Goal: Task Accomplishment & Management: Use online tool/utility

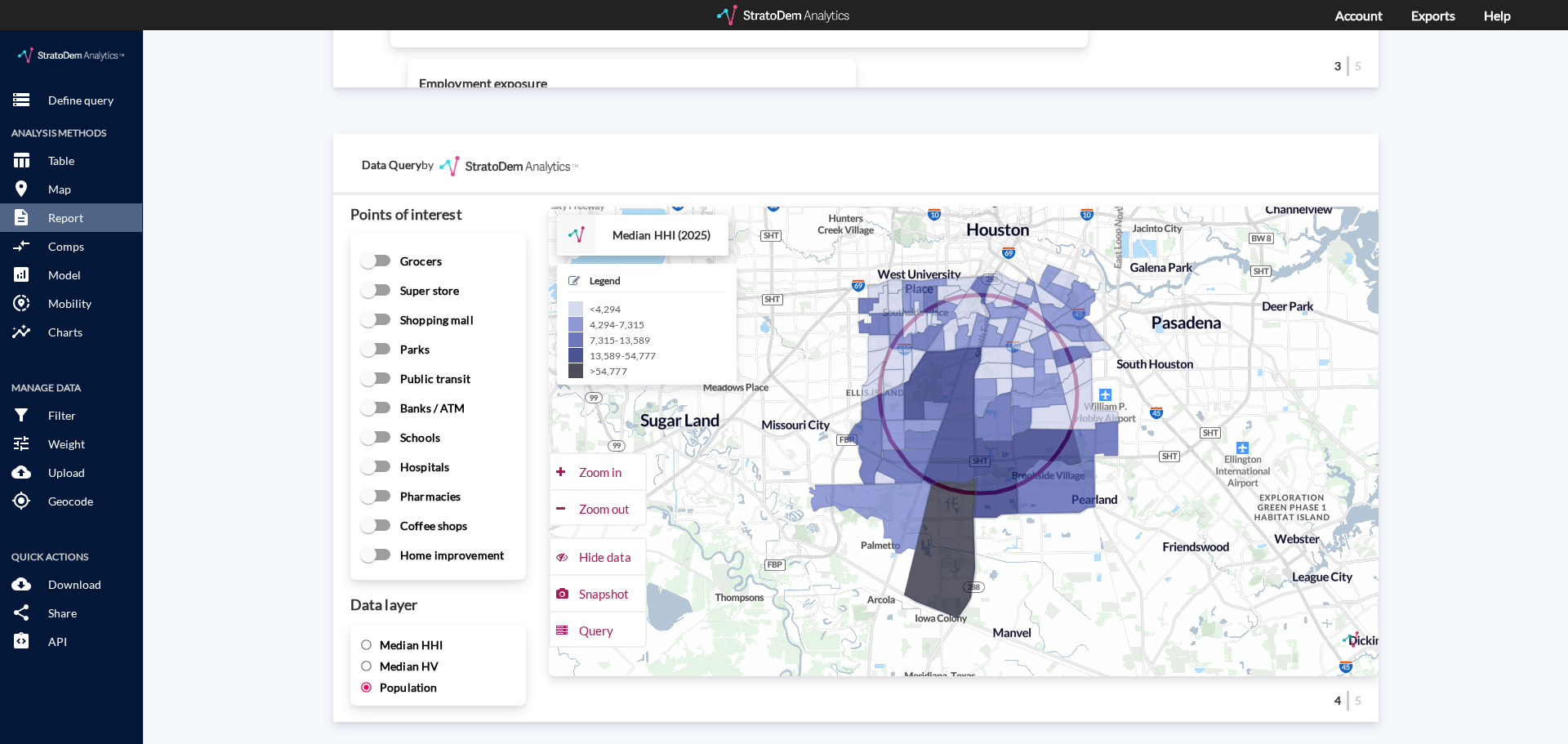
scroll to position [2108, 0]
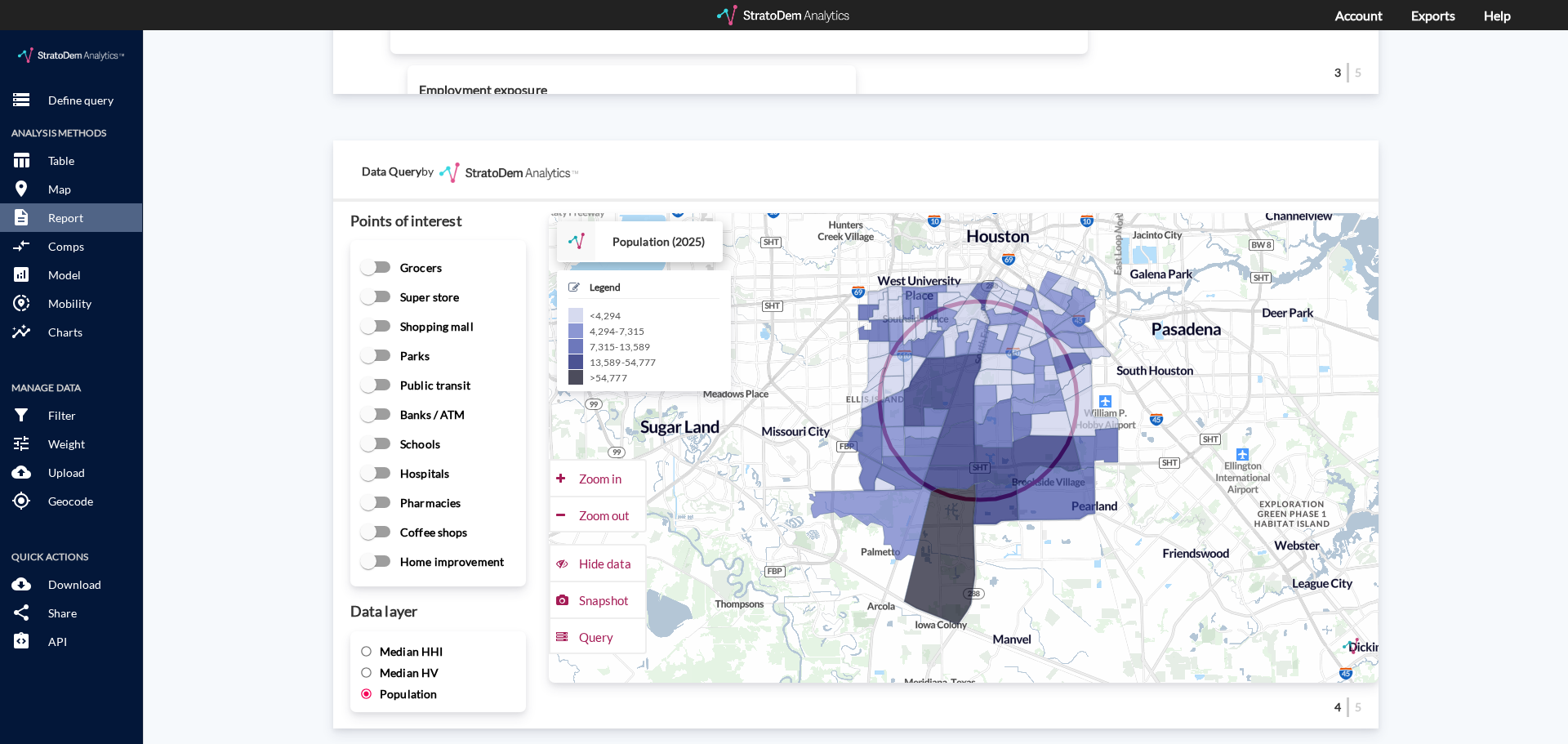
click div "Site report Generate a site report for a given location, (optionally) benchmark…"
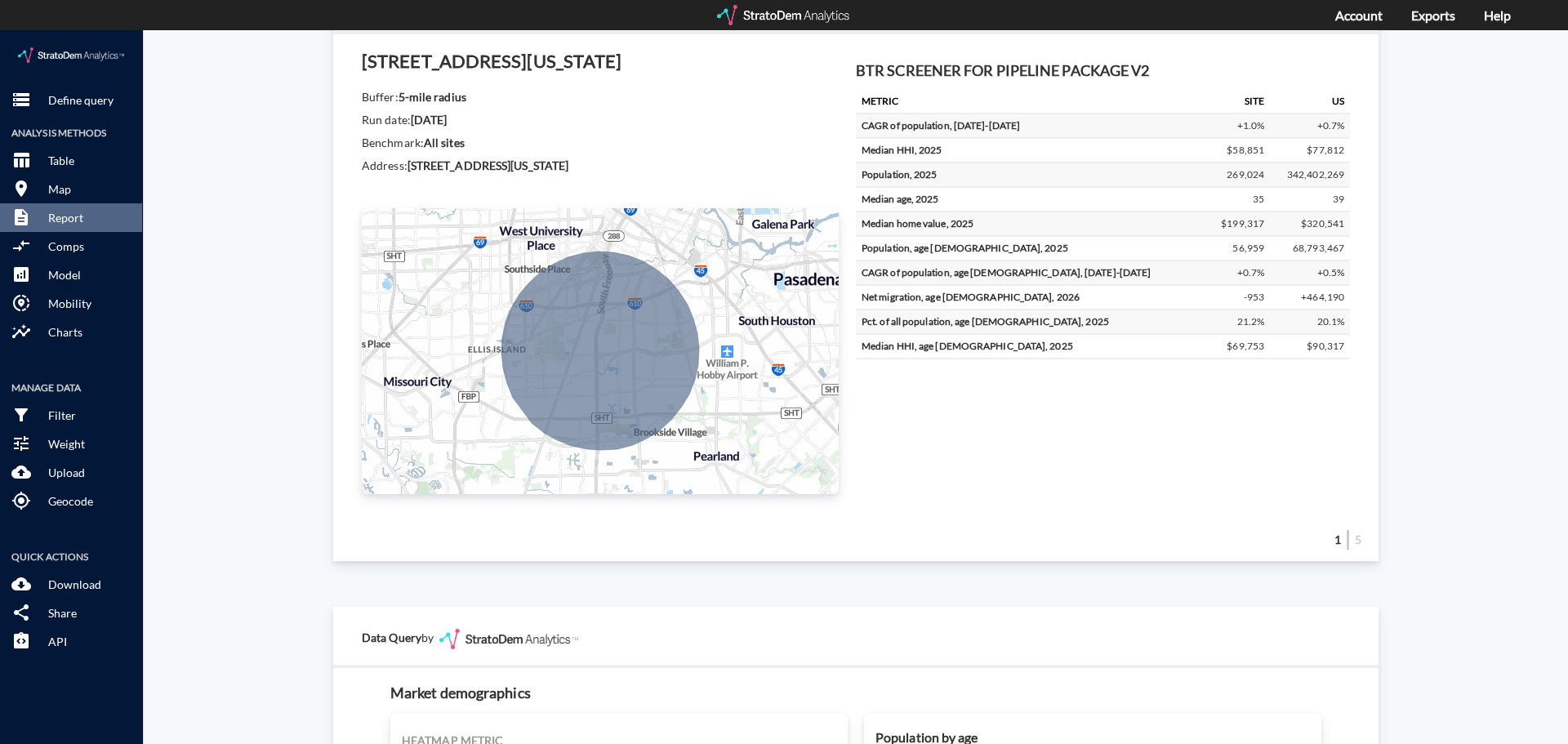
scroll to position [311, 0]
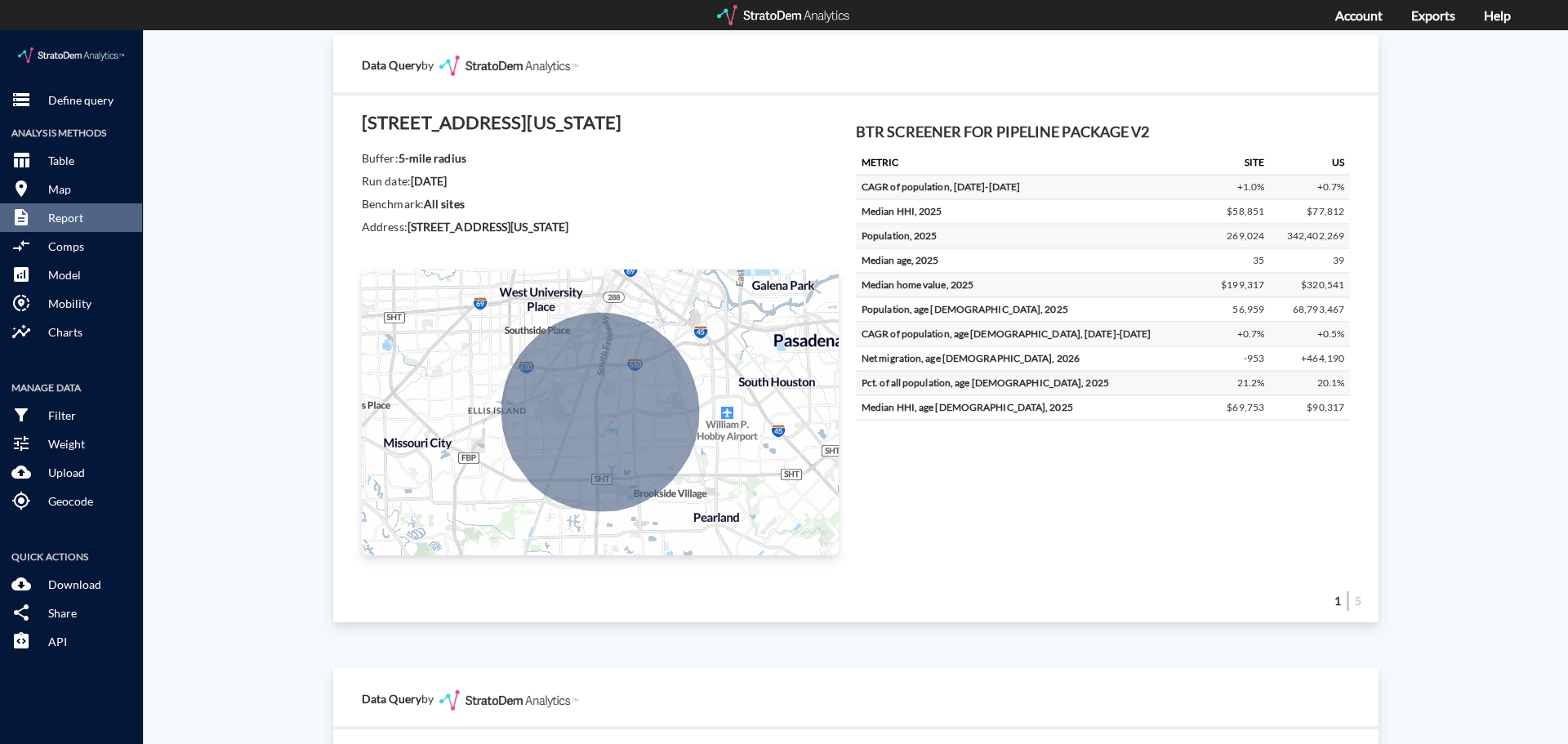
click div "Site report Generate a site report for a given location, (optionally) benchmark…"
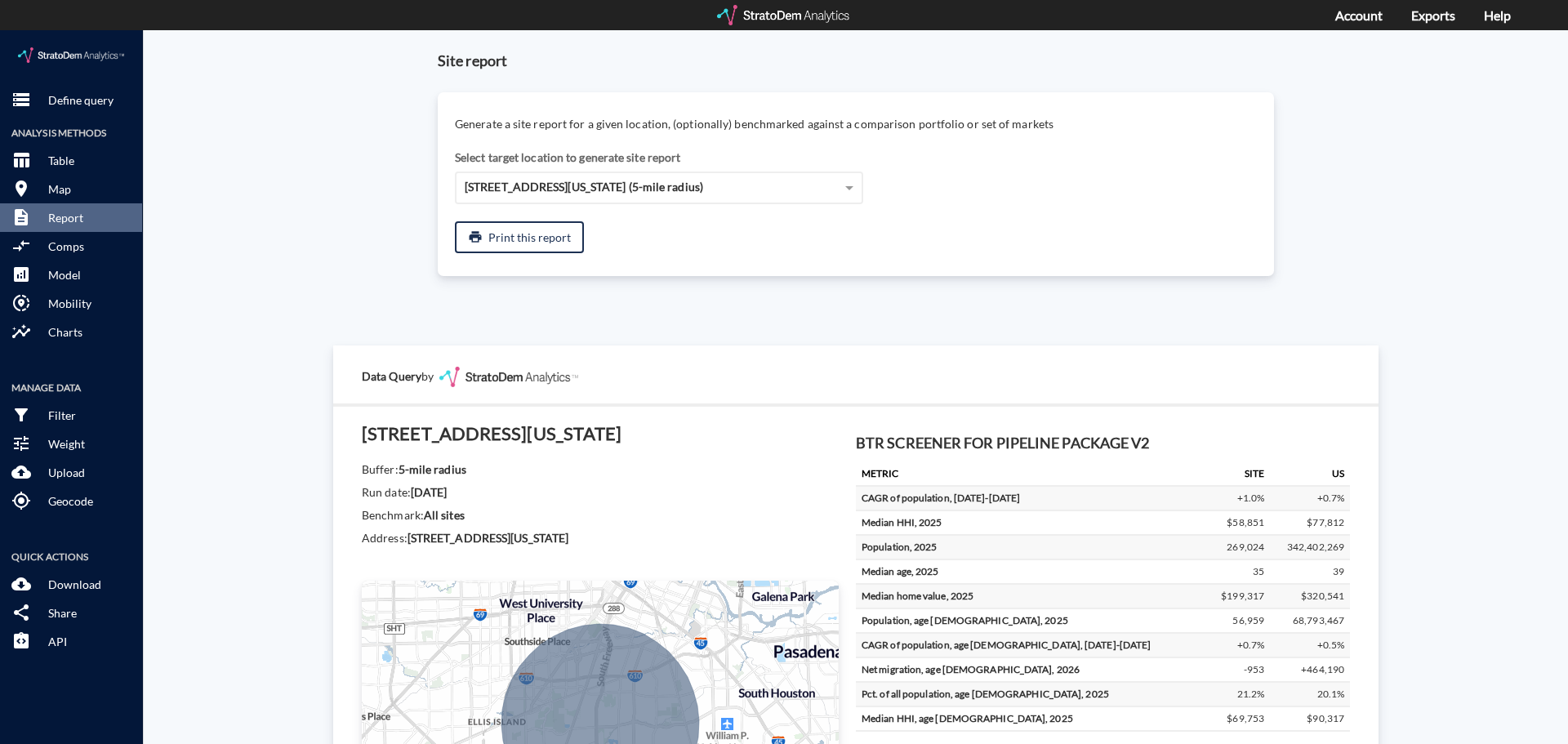
scroll to position [245, 0]
click p "Define query"
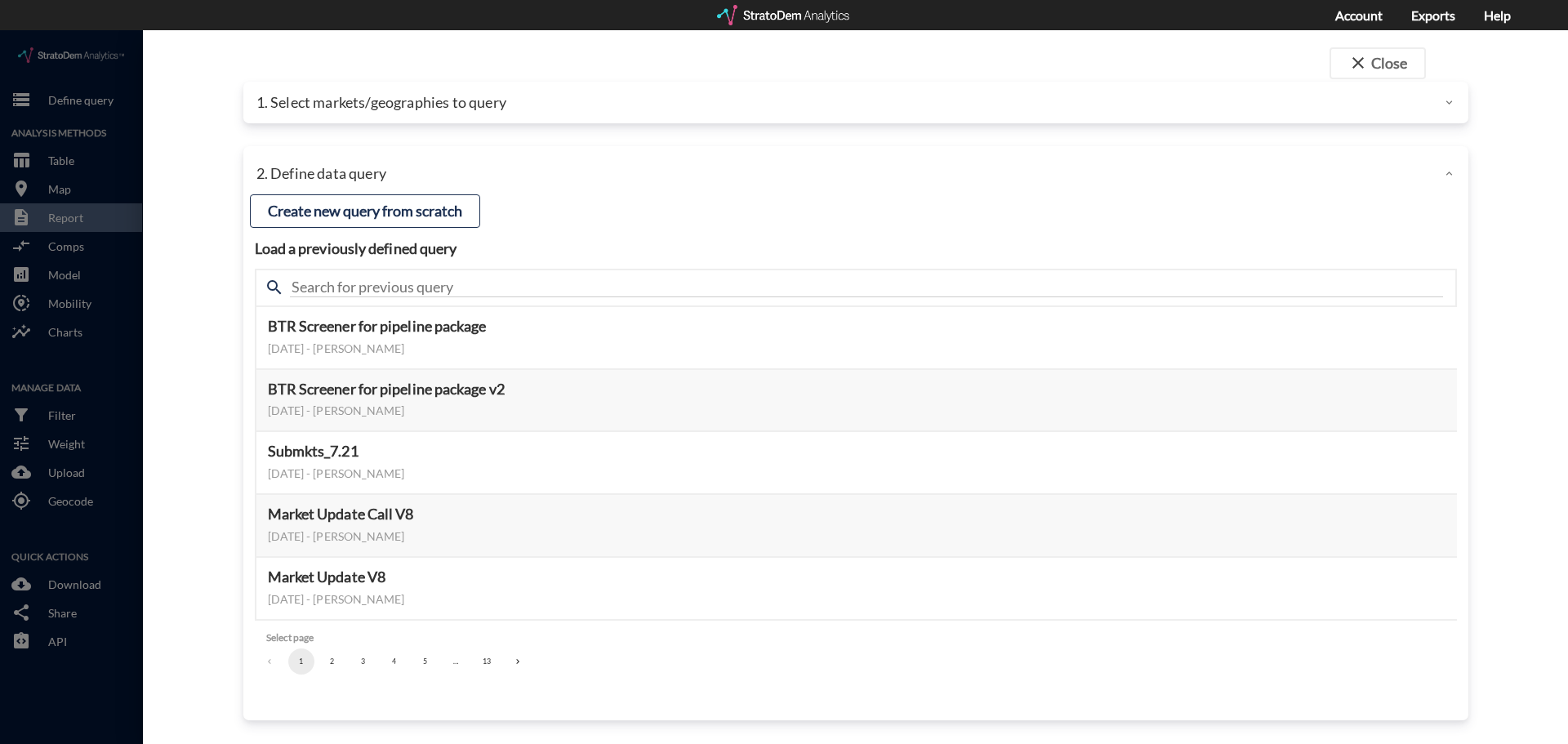
click p "1. Select markets/geographies to query"
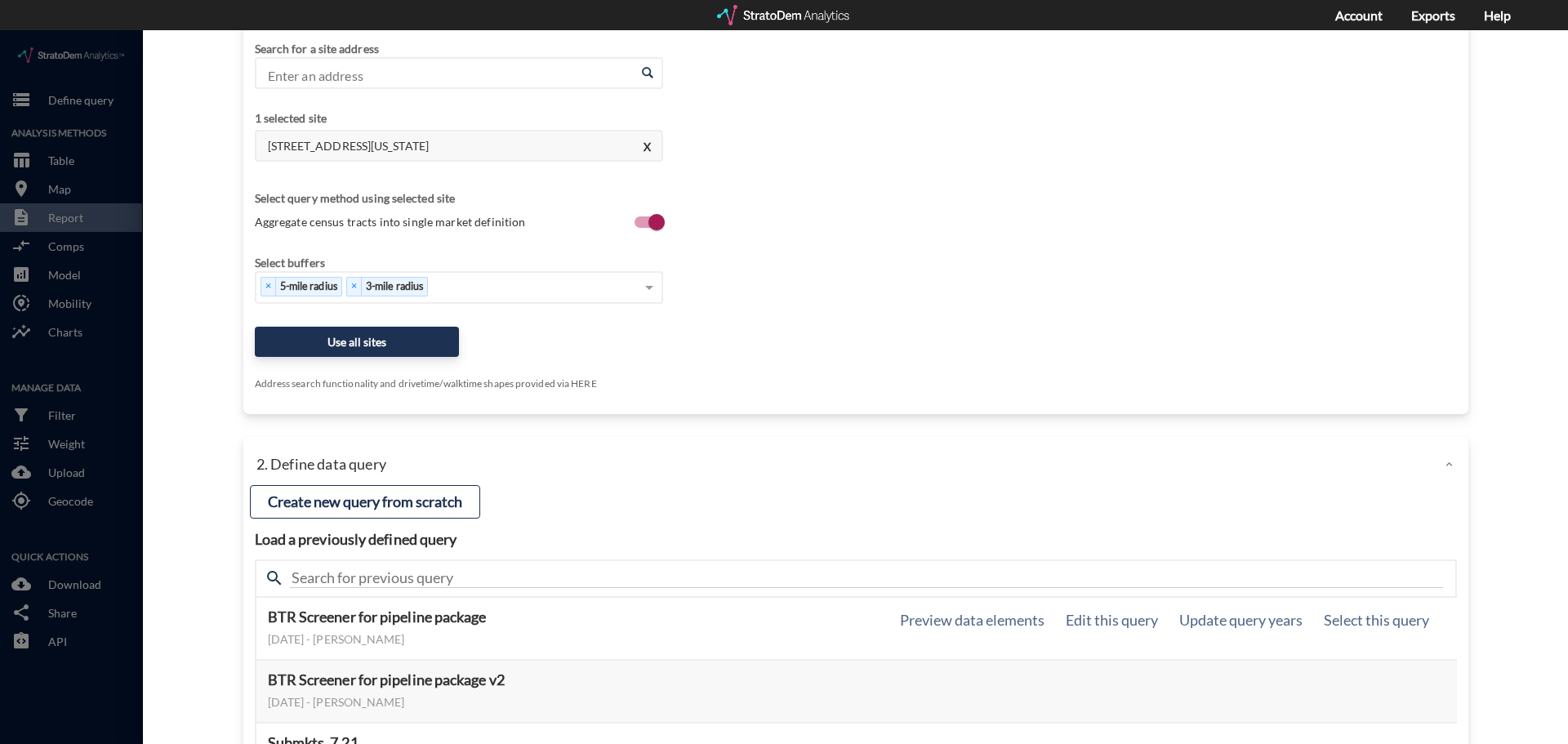
scroll to position [327, 0]
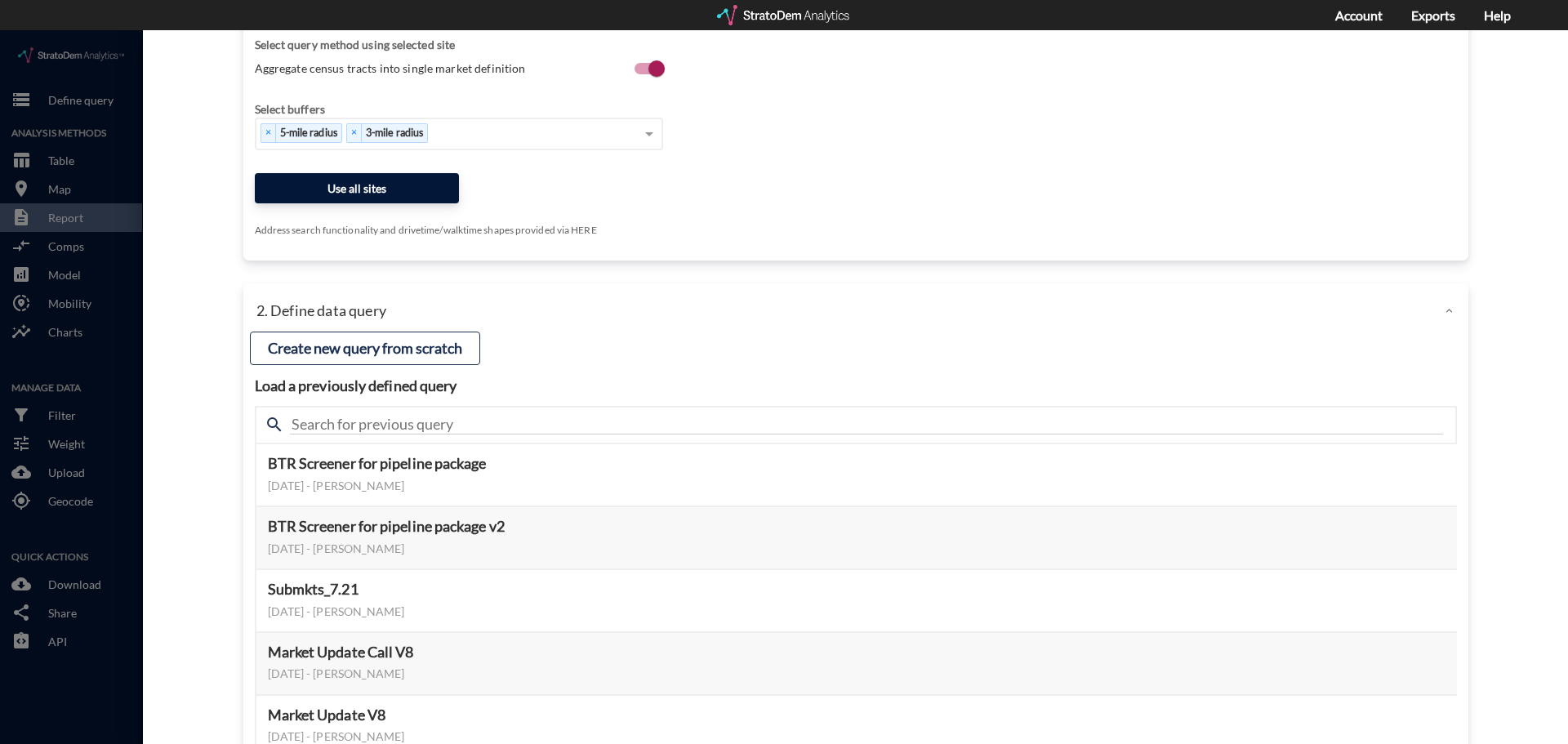
click button "Use all sites"
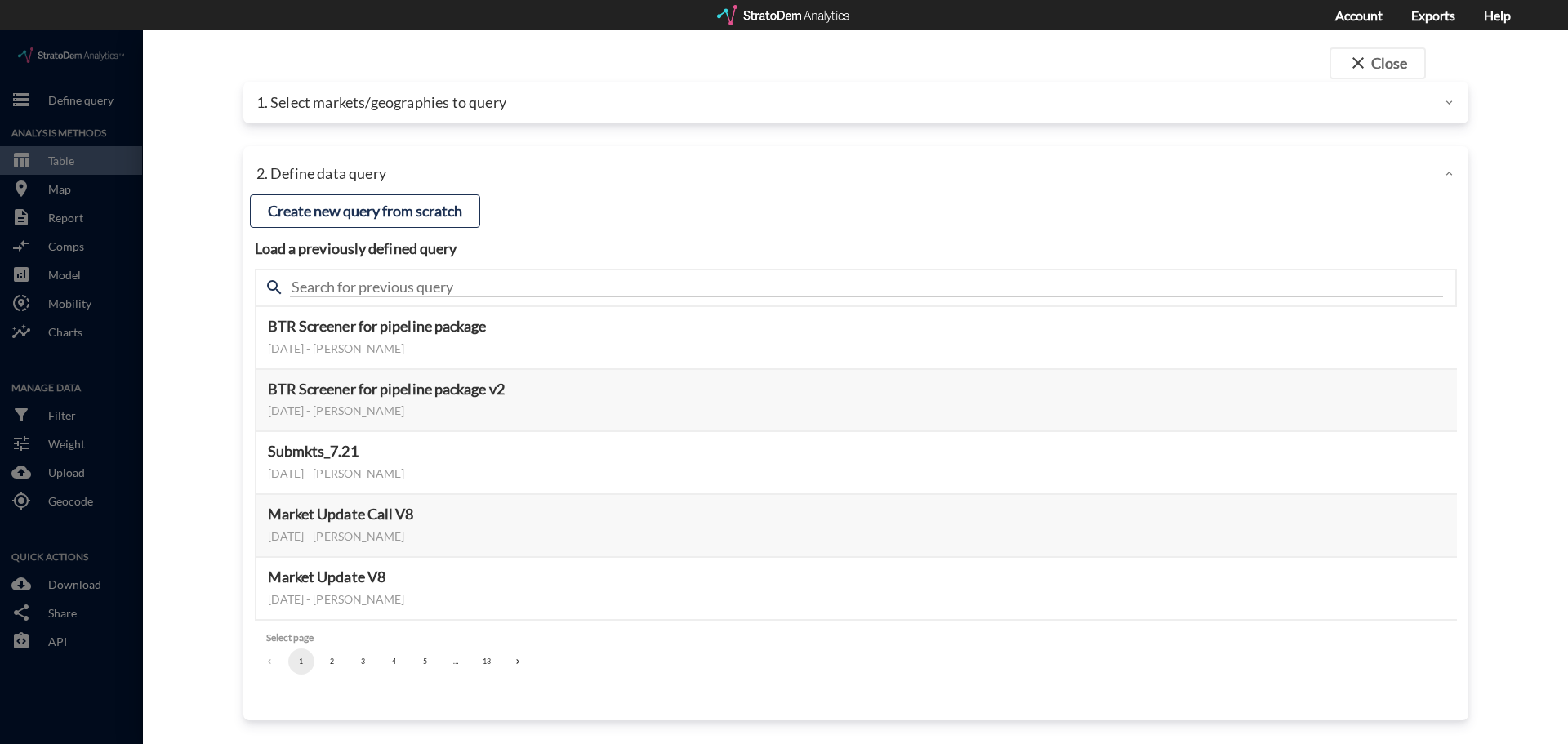
scroll to position [0, 0]
click button "2"
click button "3"
click button "4"
click button "5"
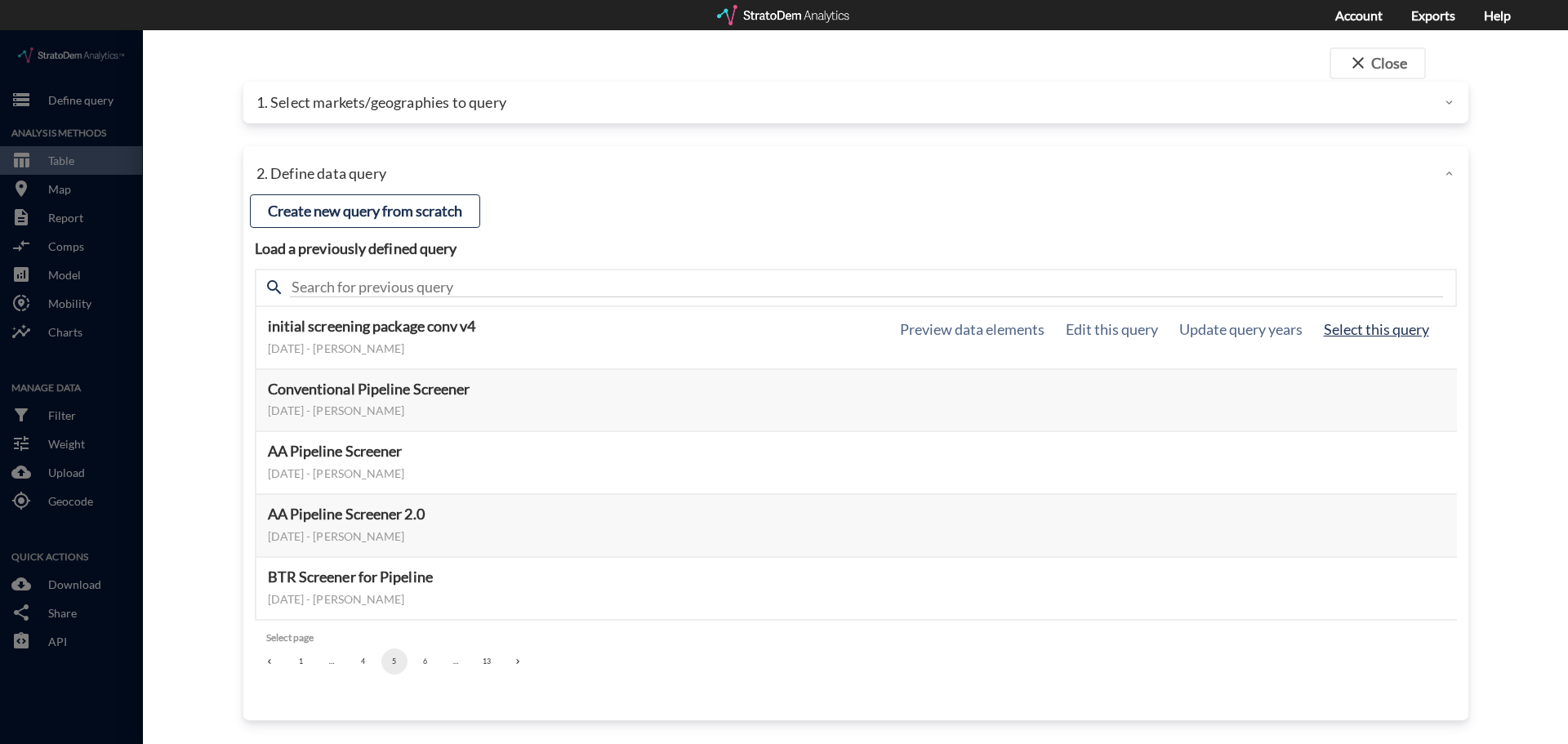
click button "Select this query"
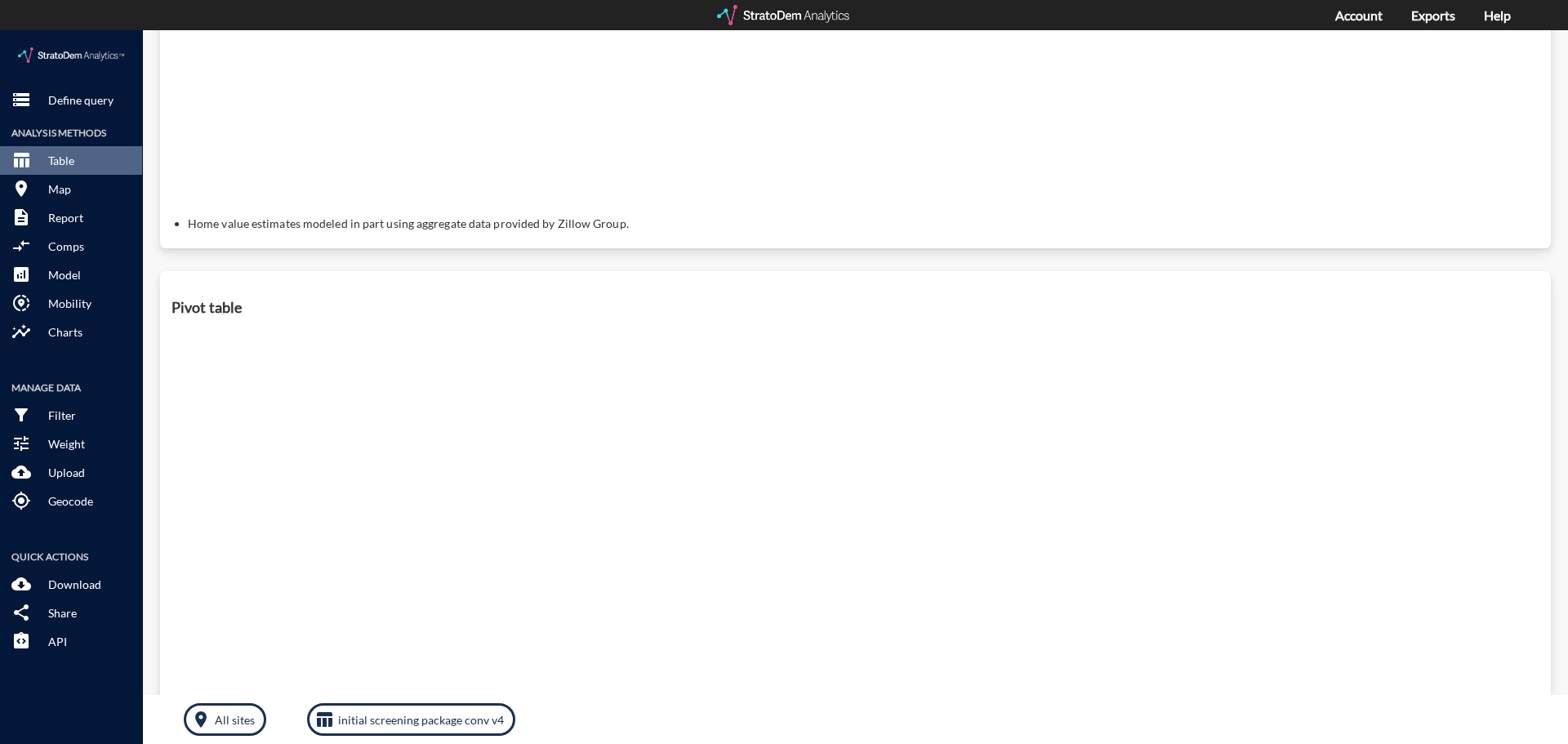
scroll to position [599, 0]
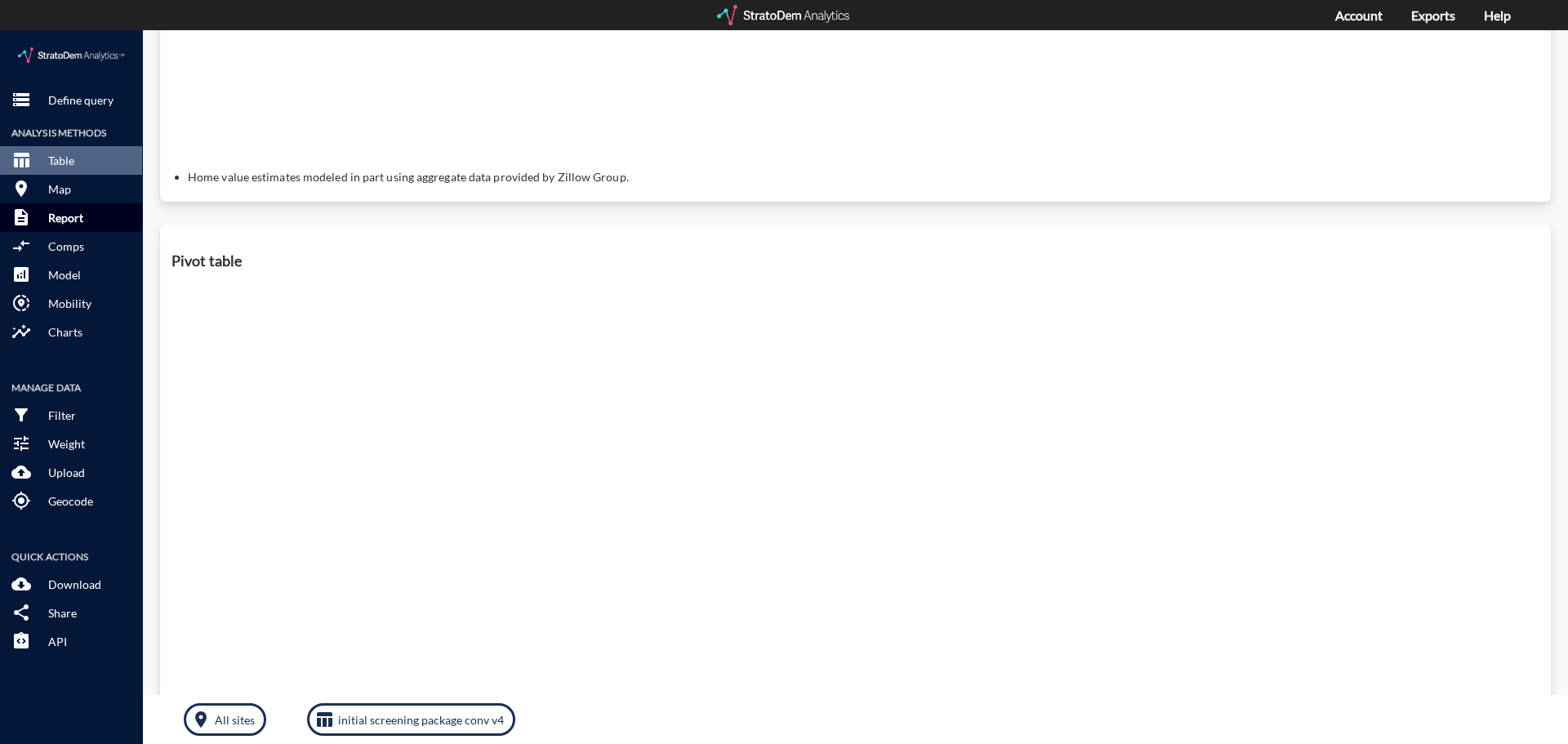
click button "description Report"
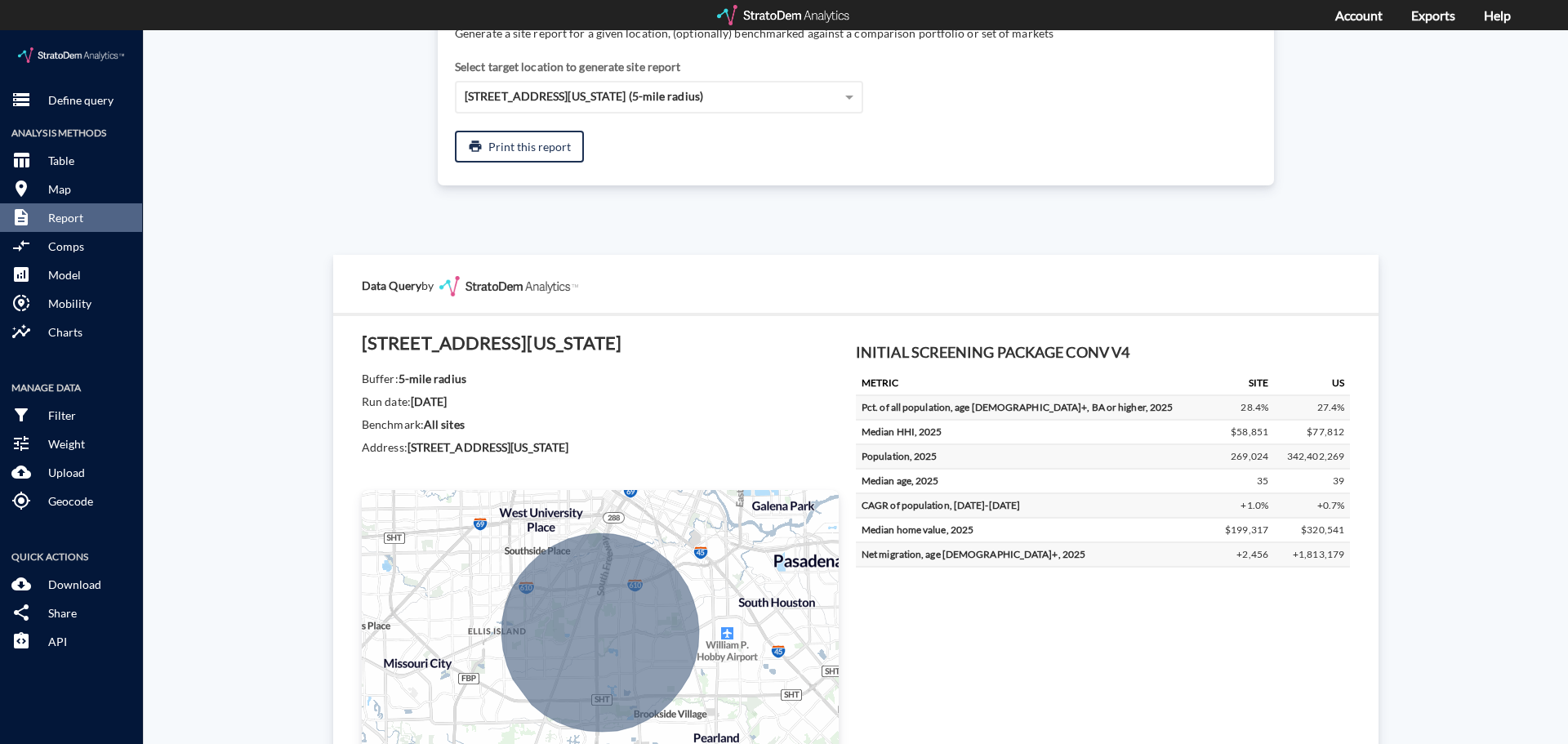
scroll to position [0, 0]
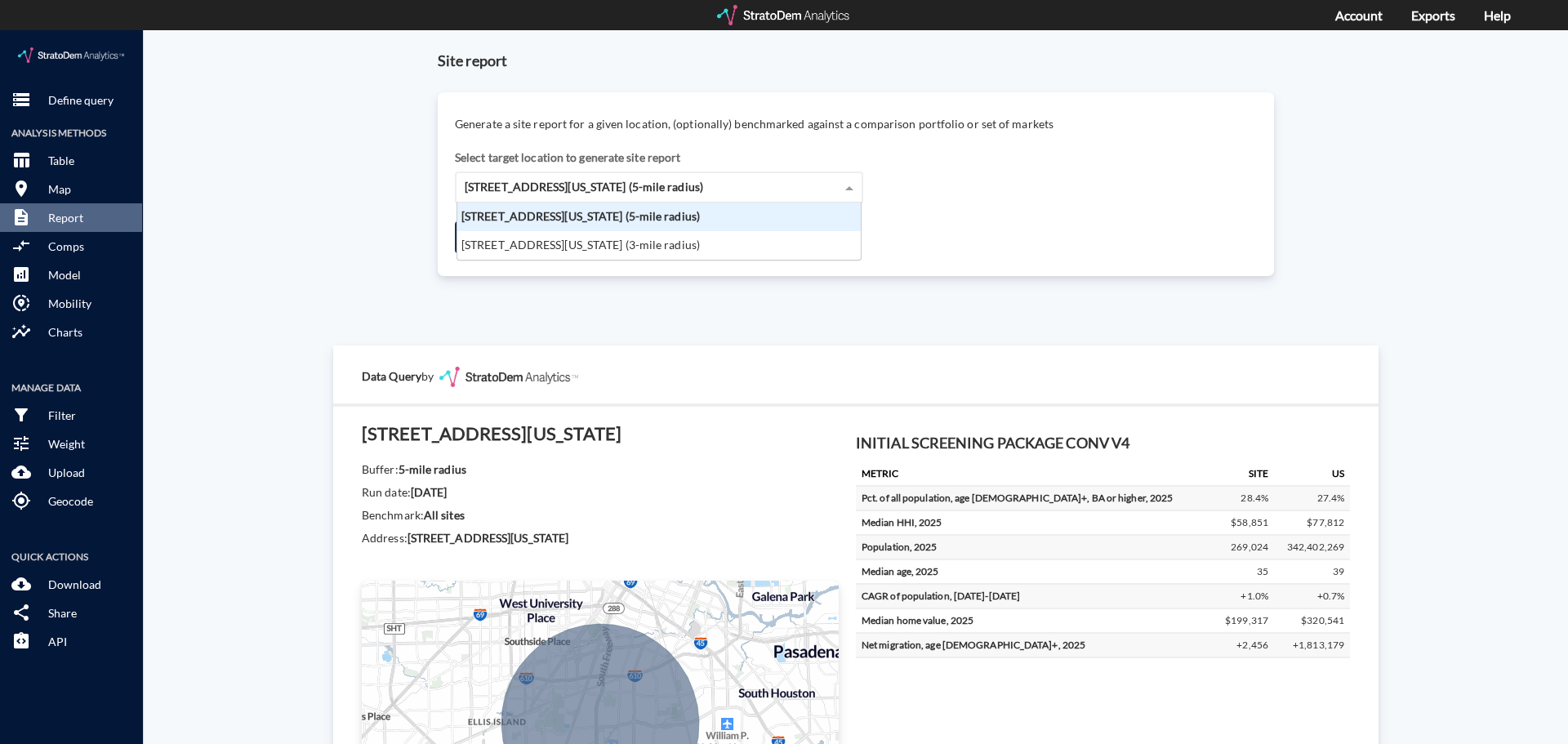
click span "[STREET_ADDRESS][US_STATE] (5-mile radius)"
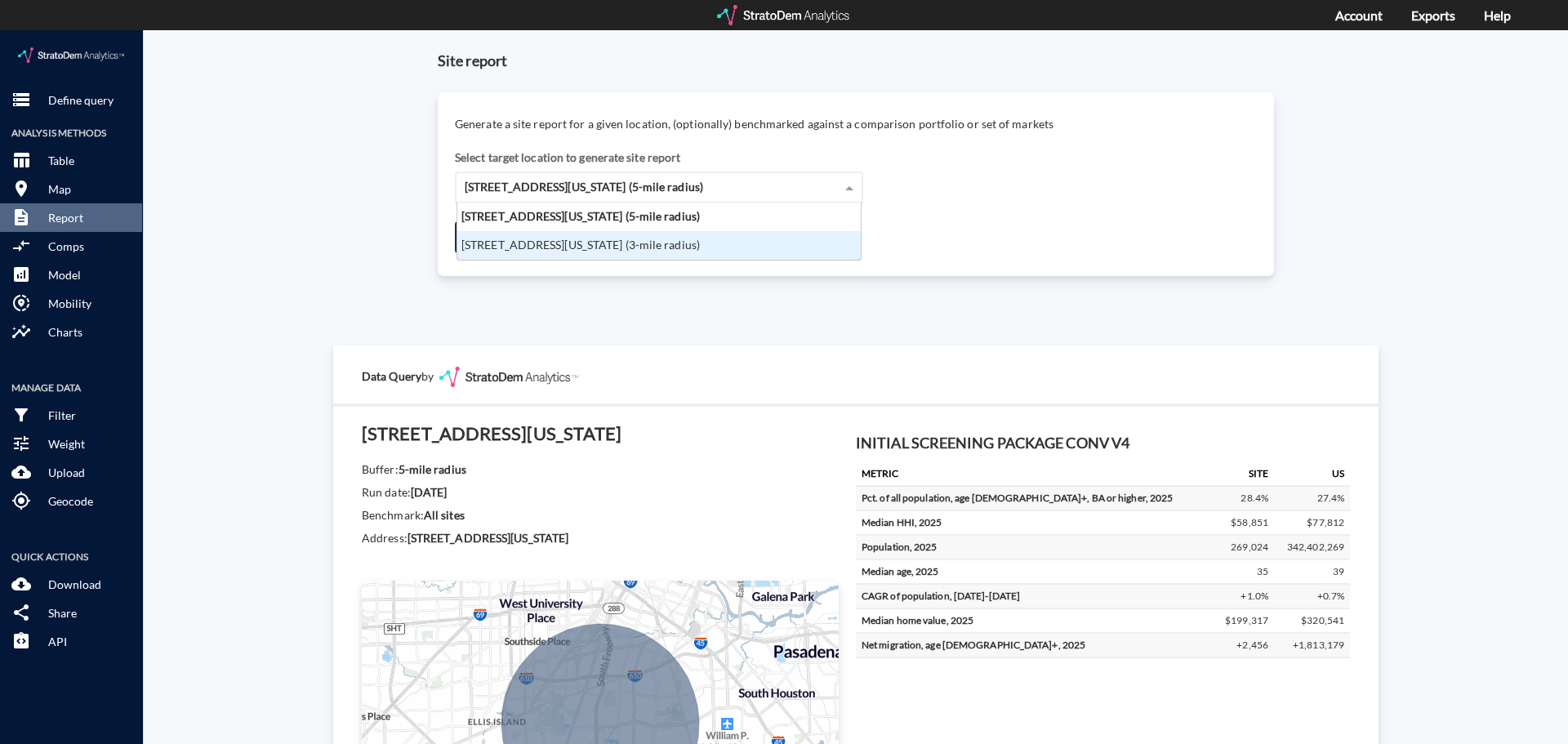
click div "[STREET_ADDRESS][US_STATE] (3-mile radius)"
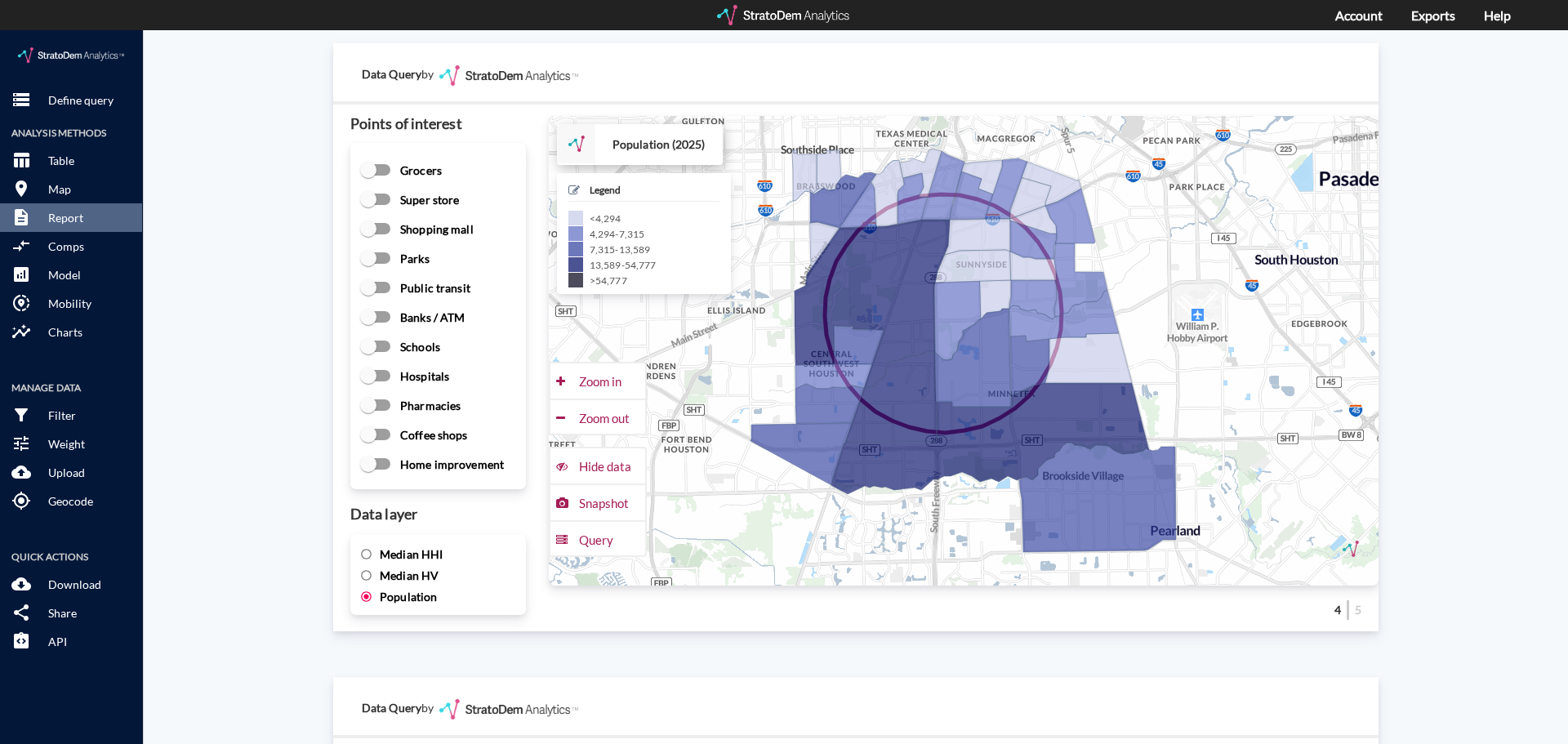
scroll to position [2695, 0]
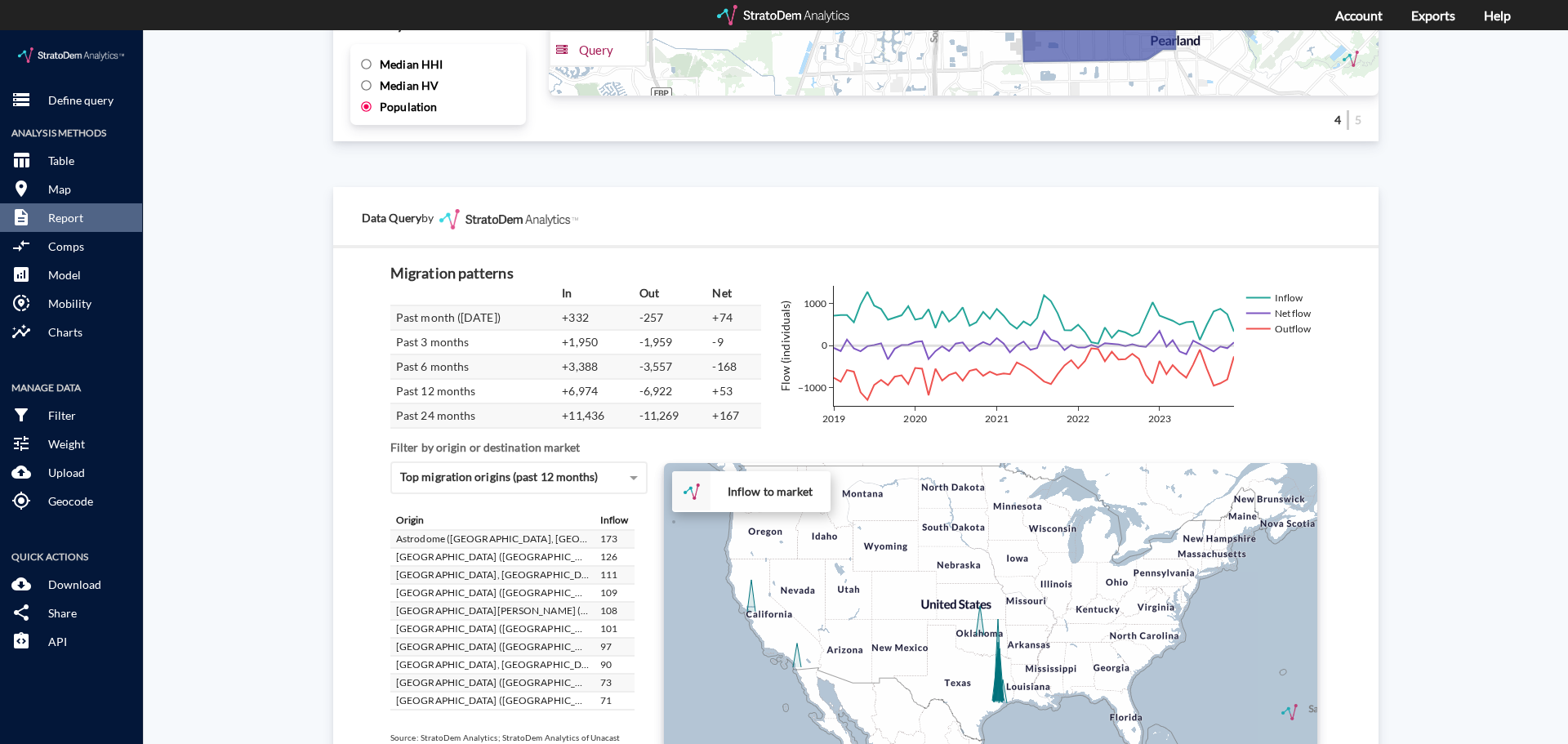
click div "Site report Generate a site report for a given location, (optionally) benchmark…"
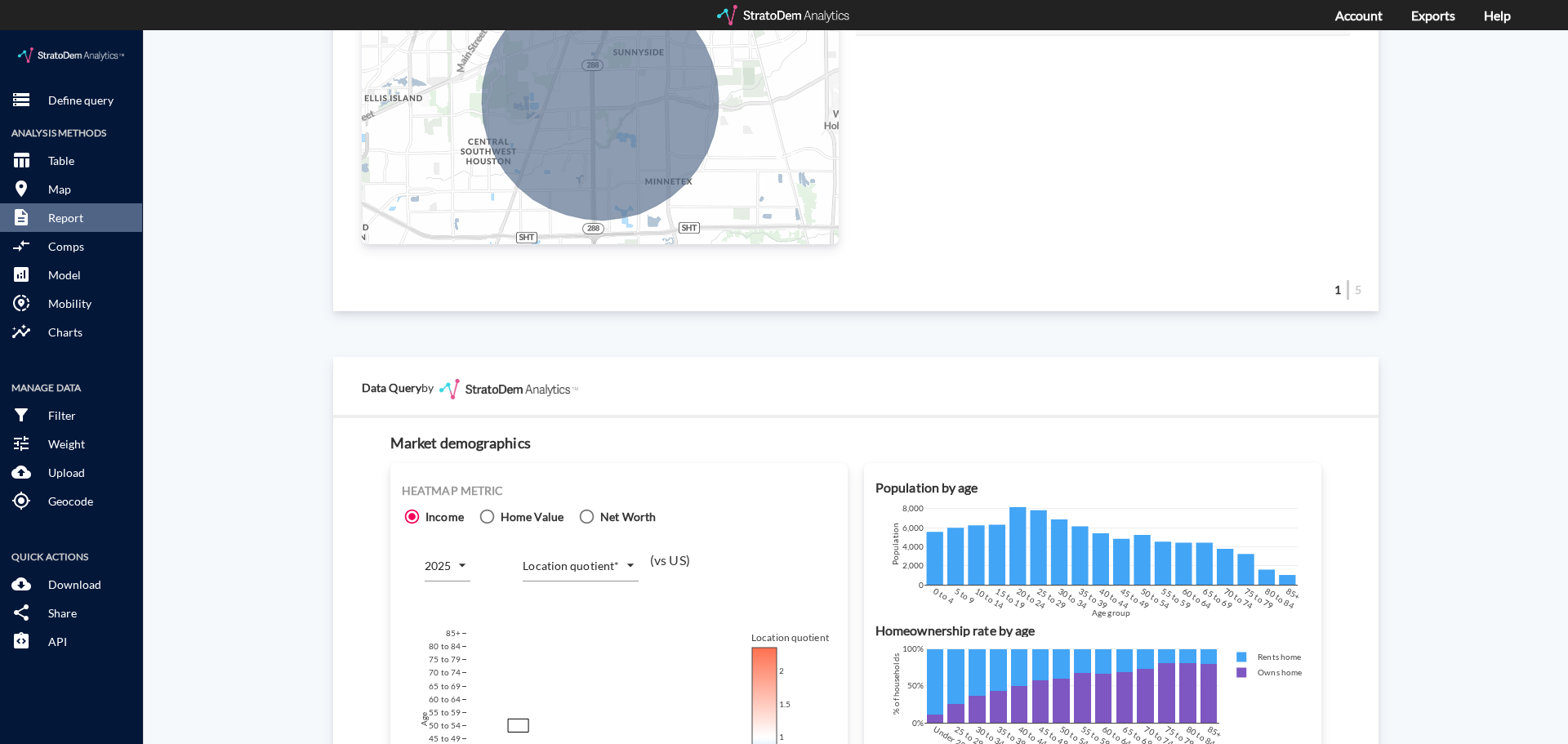
scroll to position [572, 0]
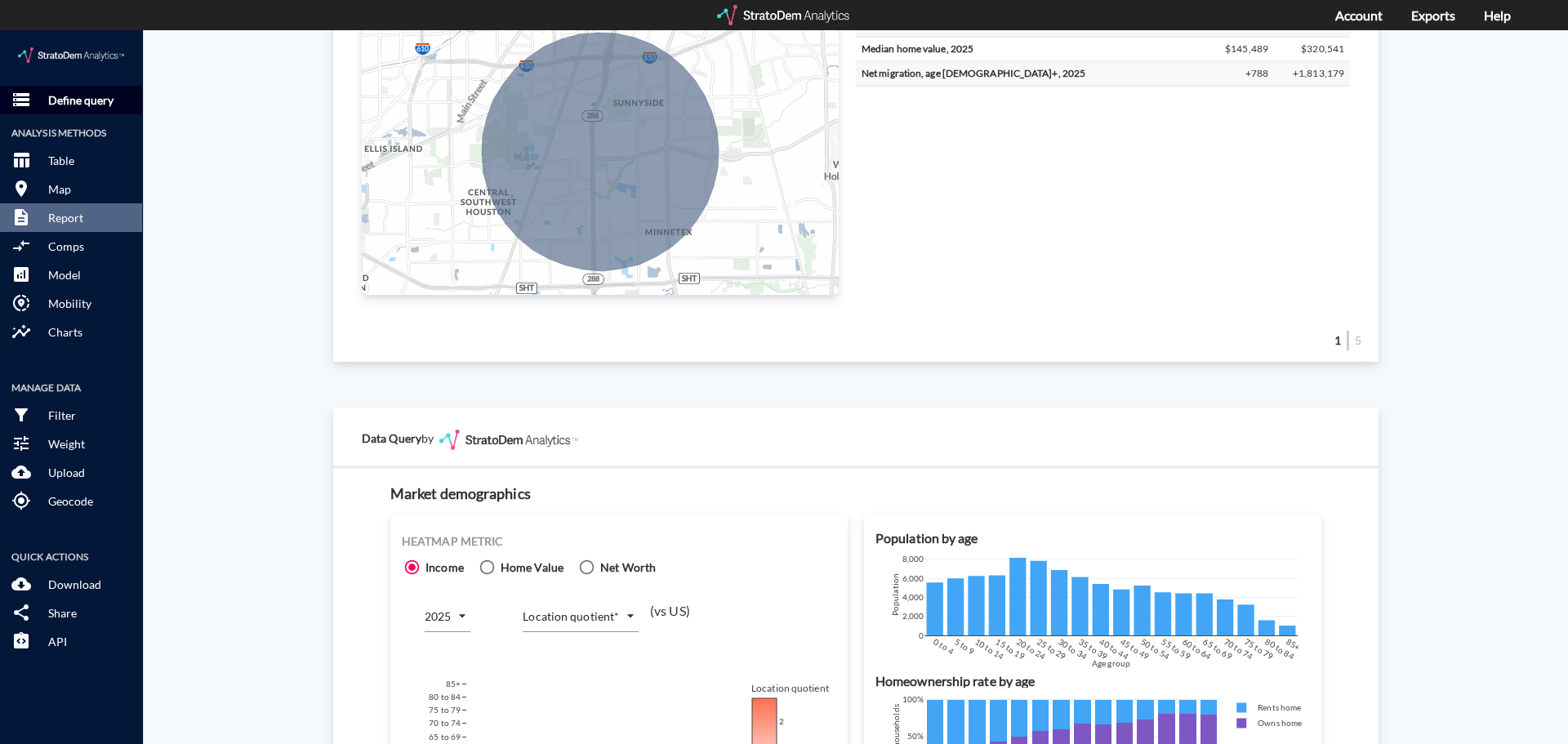
click p "Define query"
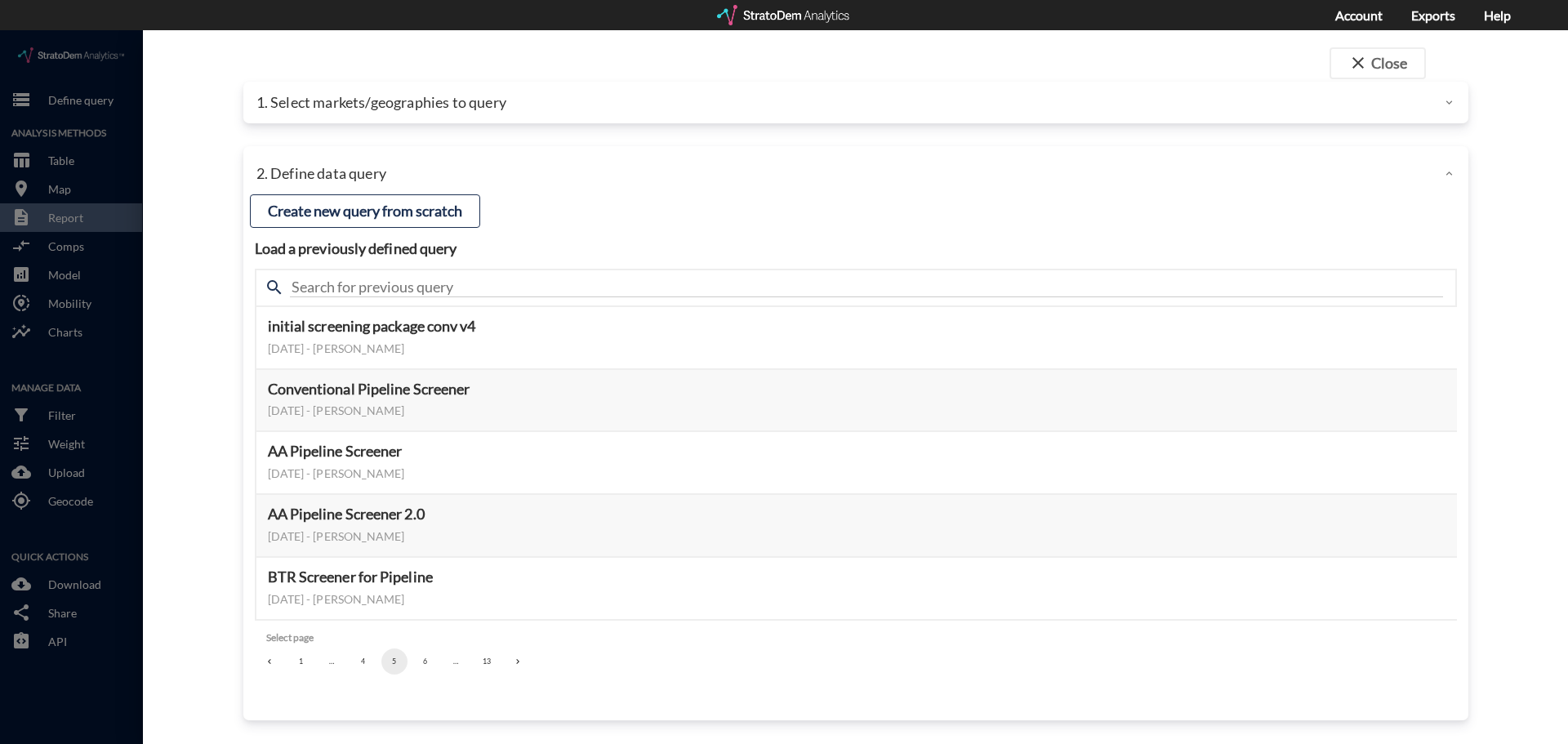
click p "1. Select markets/geographies to query"
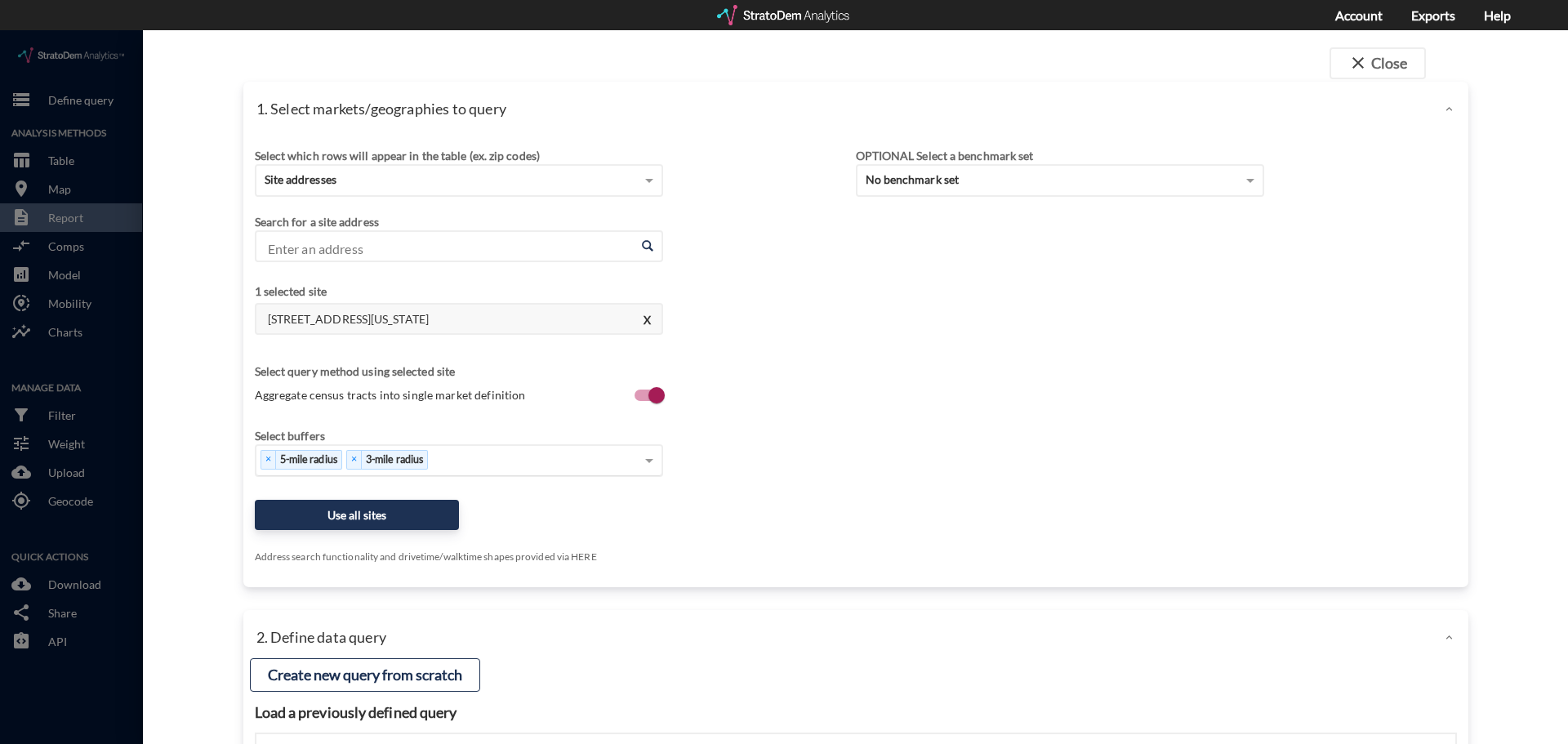
click div "× 5-mile radius × 3-mile radius"
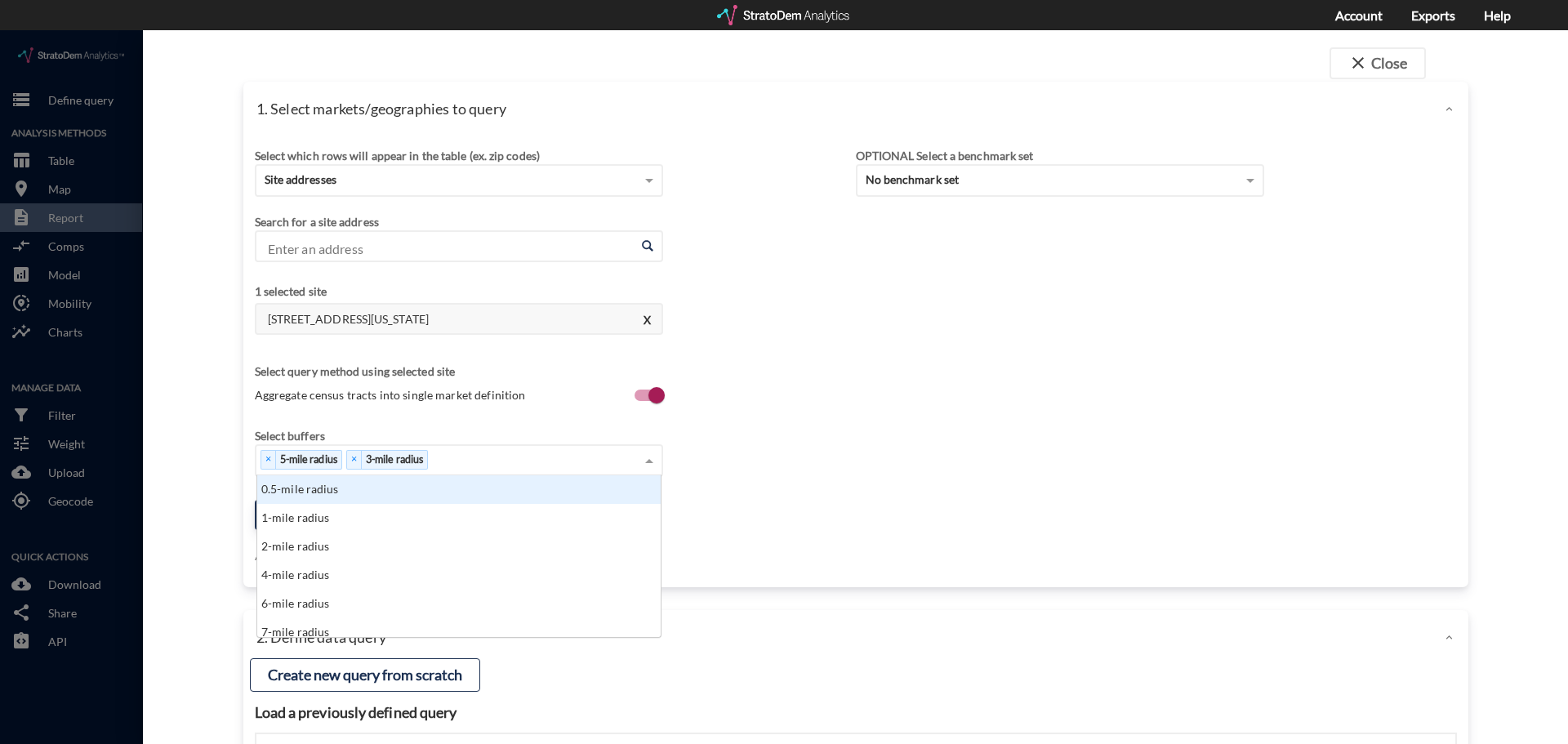
scroll to position [149, 394]
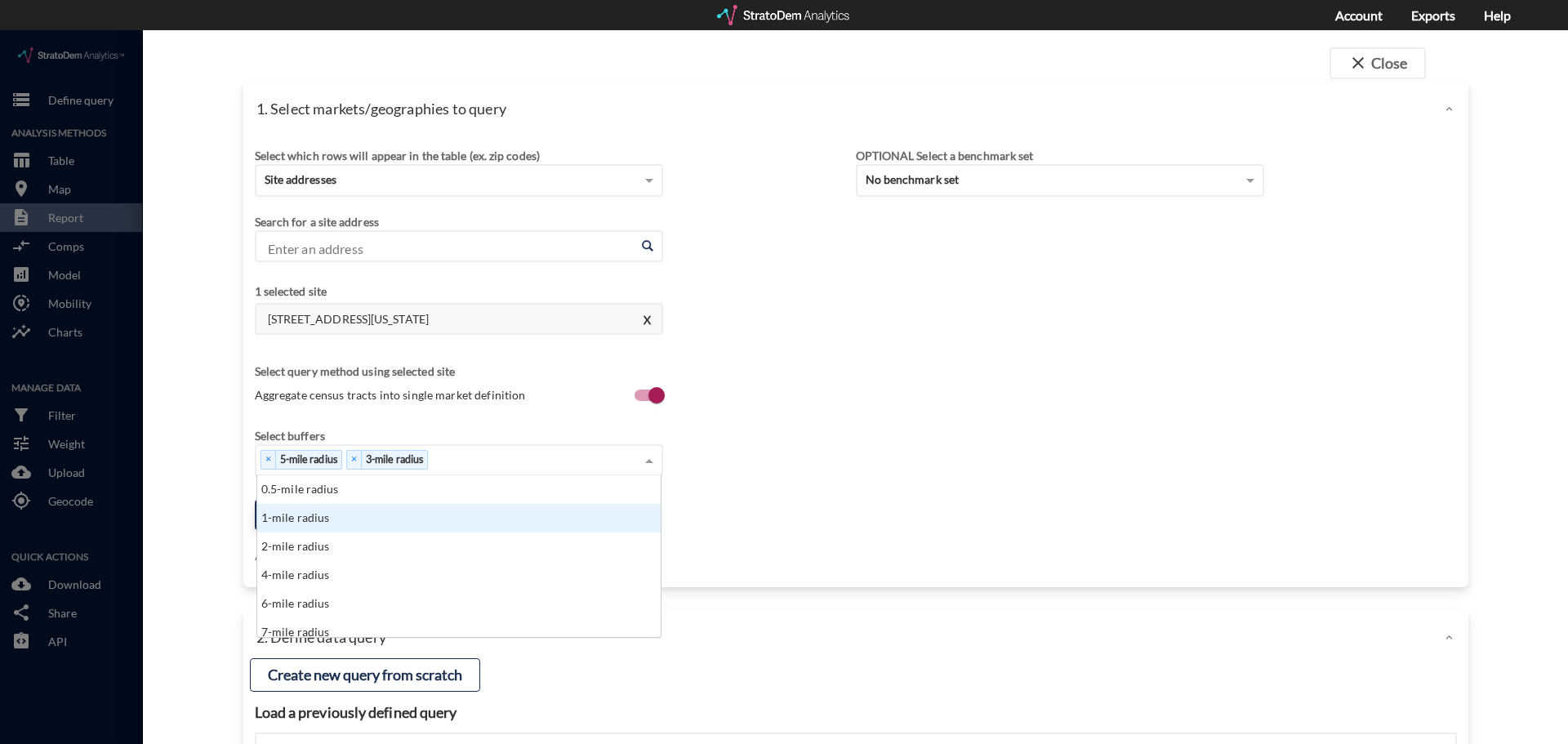
click div "1-mile radius"
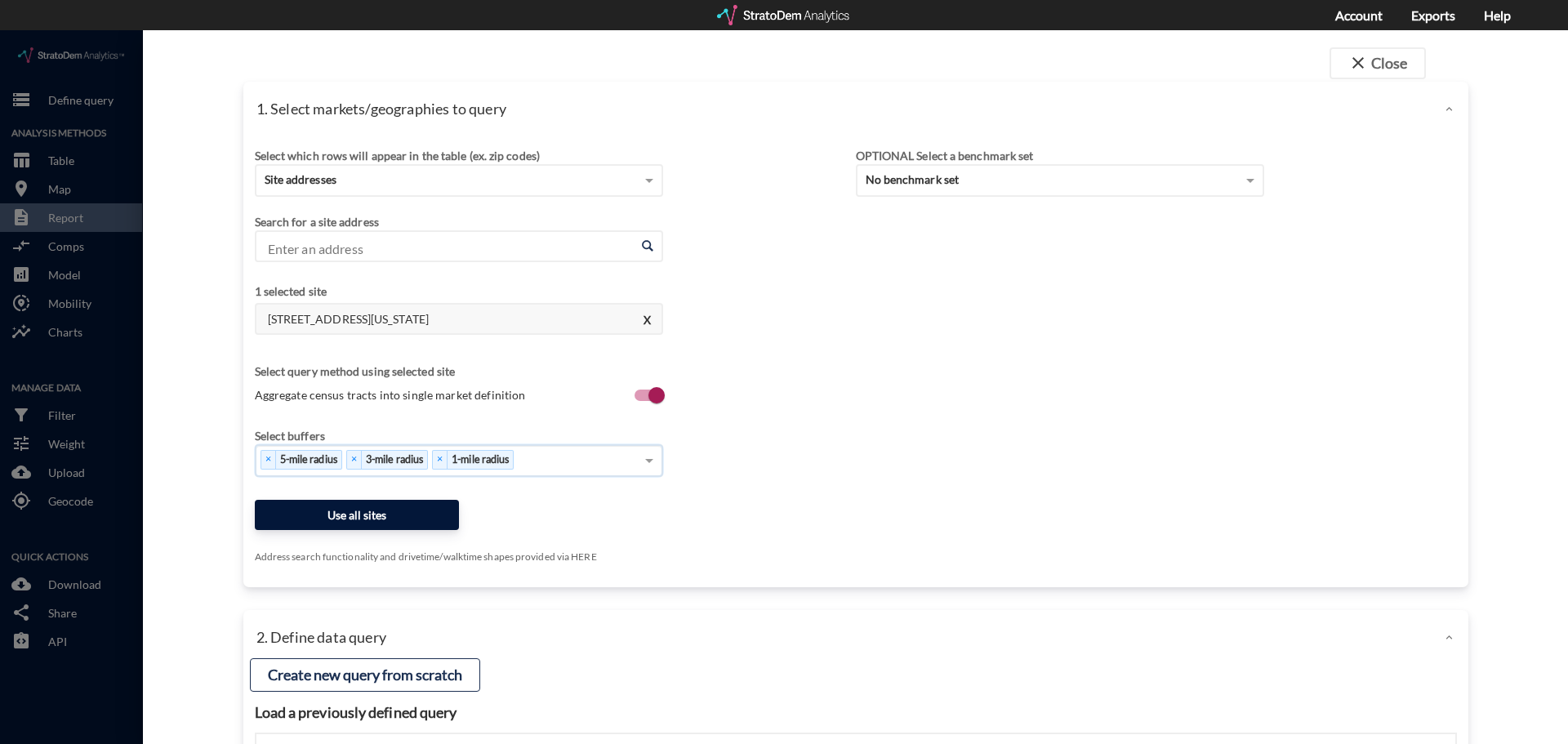
click button "Use all sites"
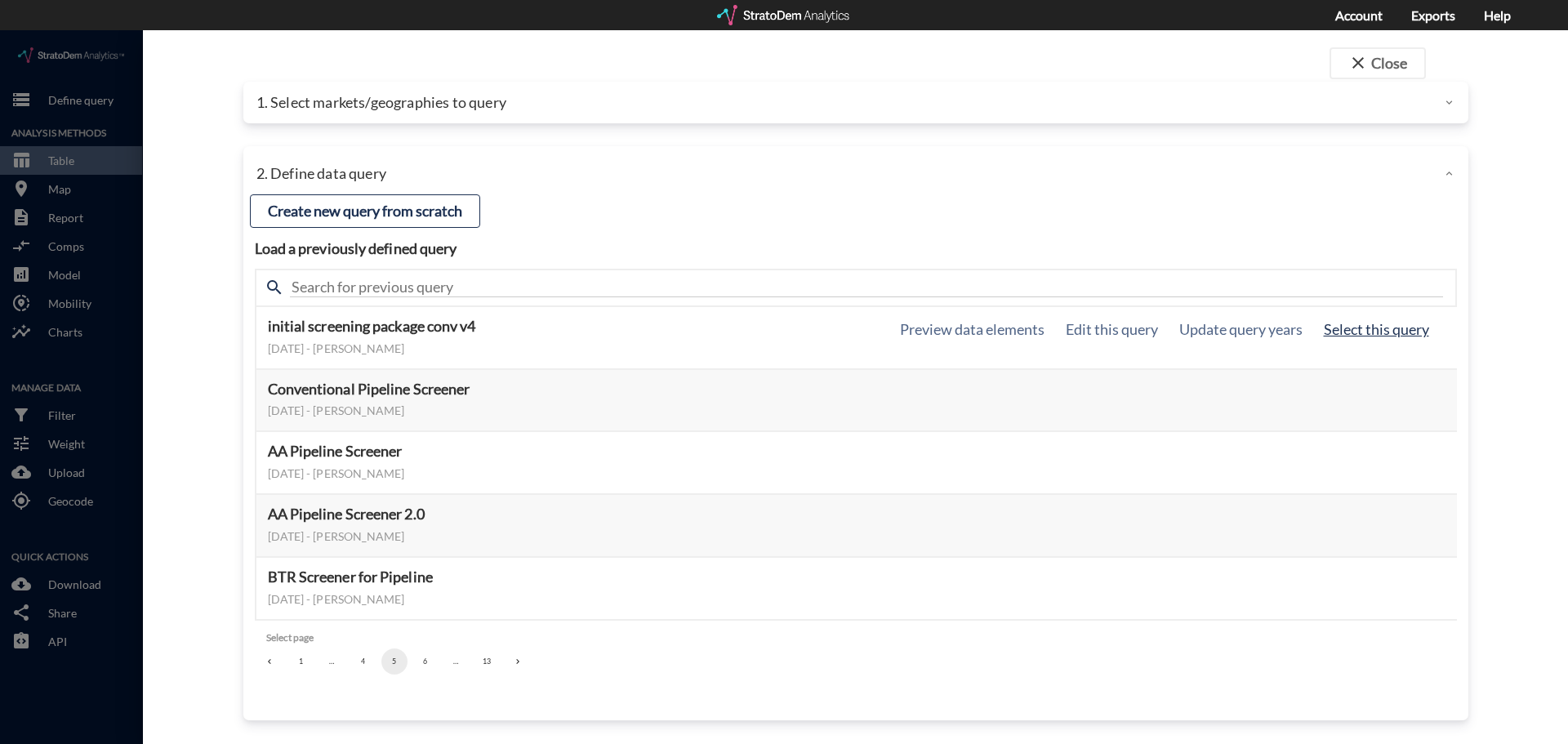
click button "Select this query"
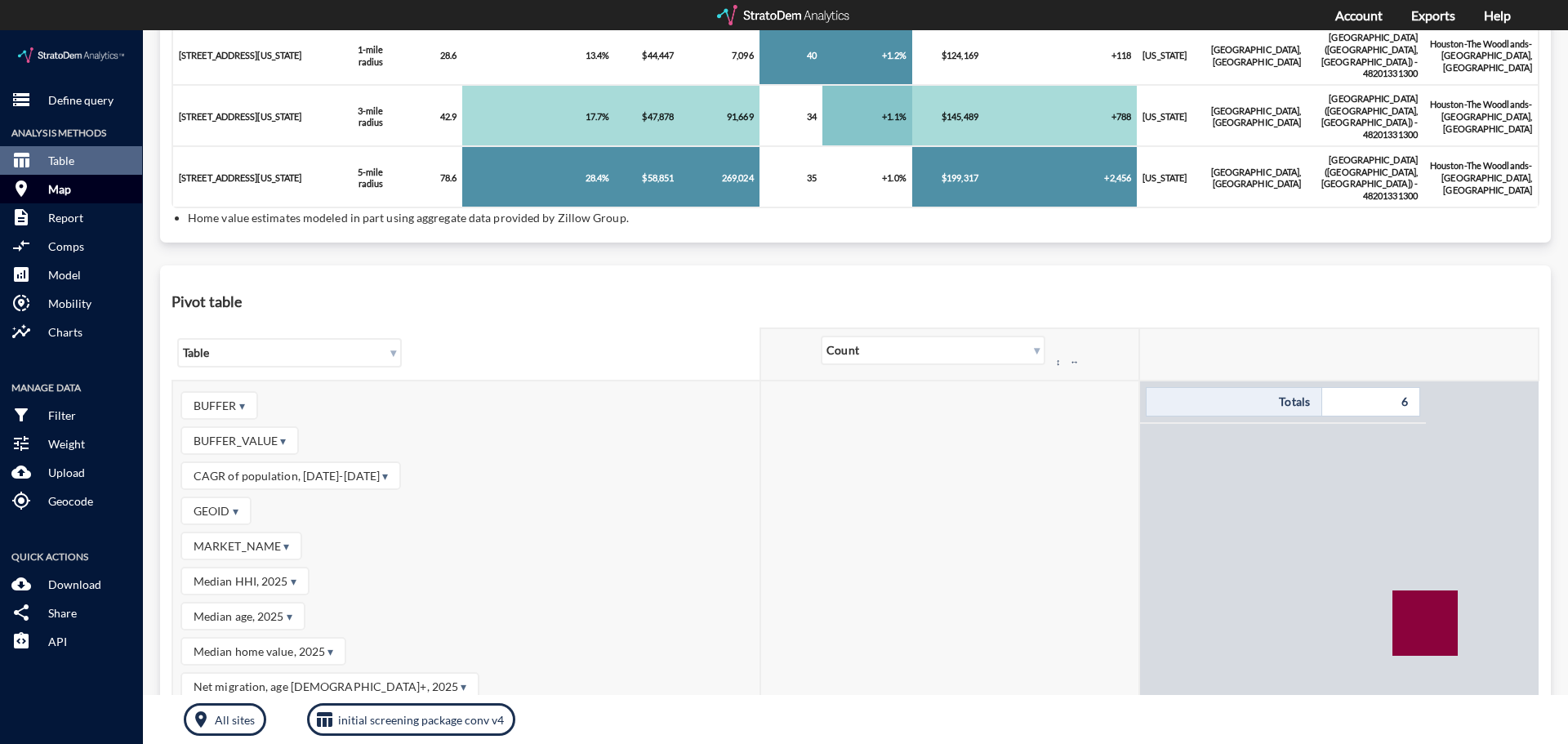
scroll to position [572, 0]
click button "description Report"
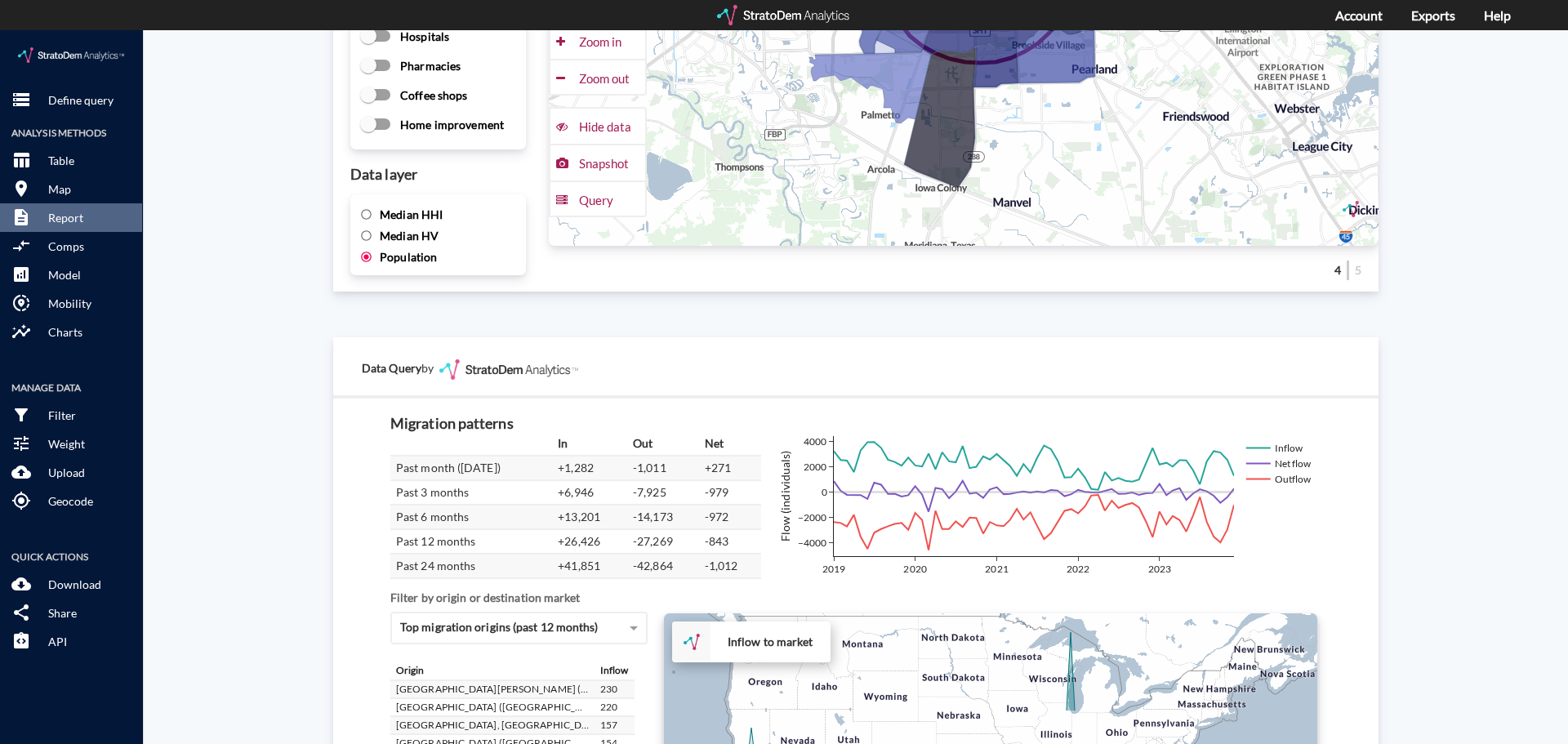
scroll to position [2516, 0]
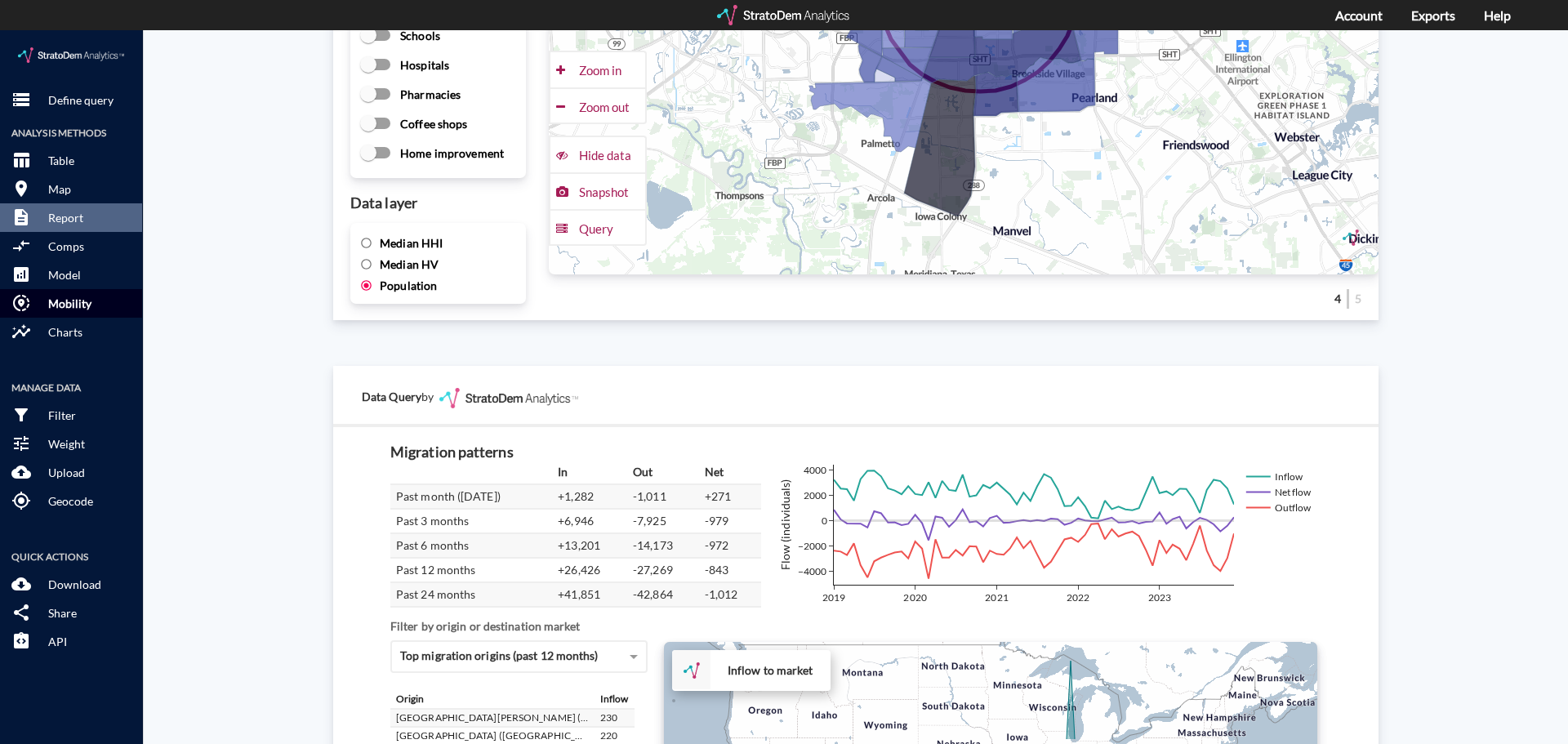
click p "Mobility"
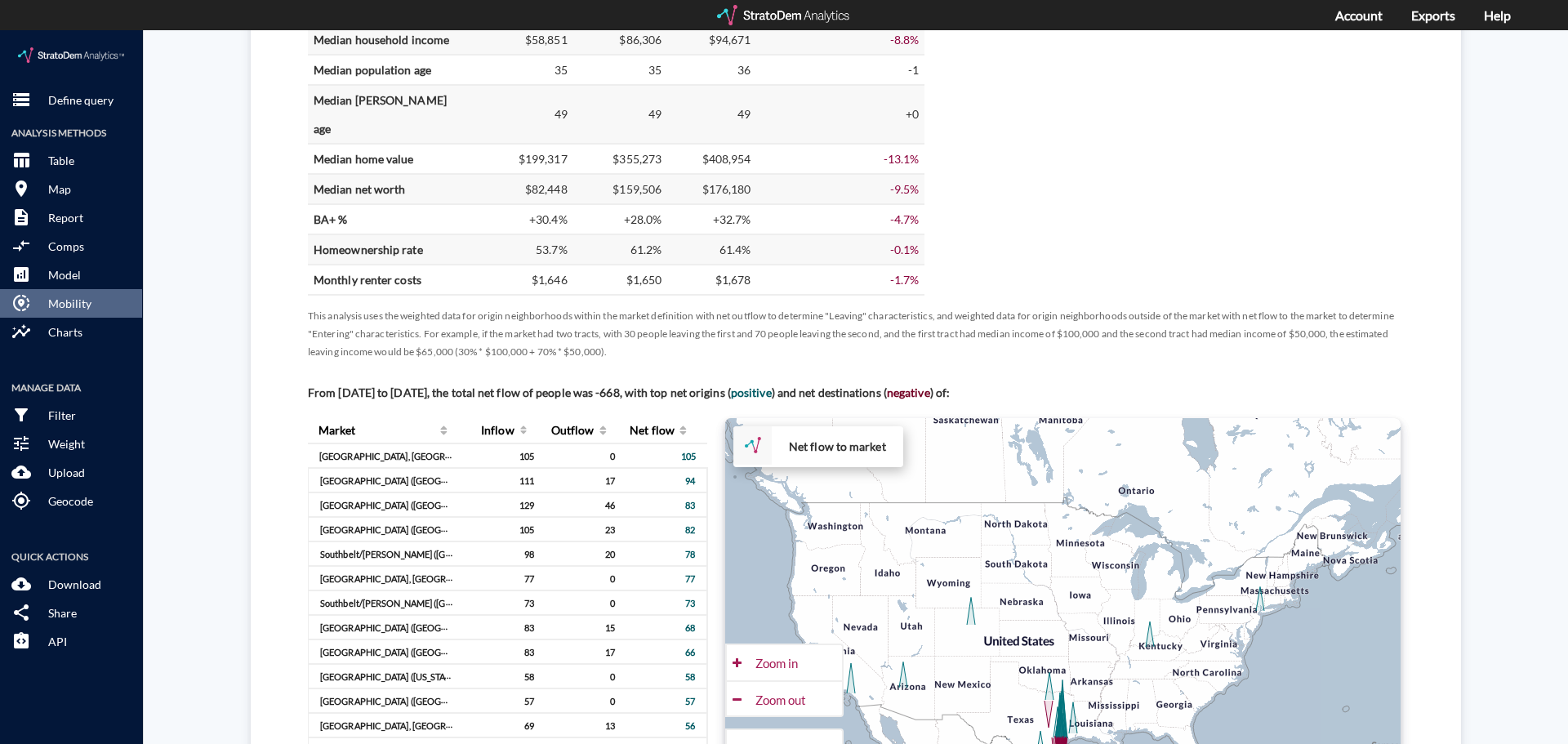
scroll to position [817, 0]
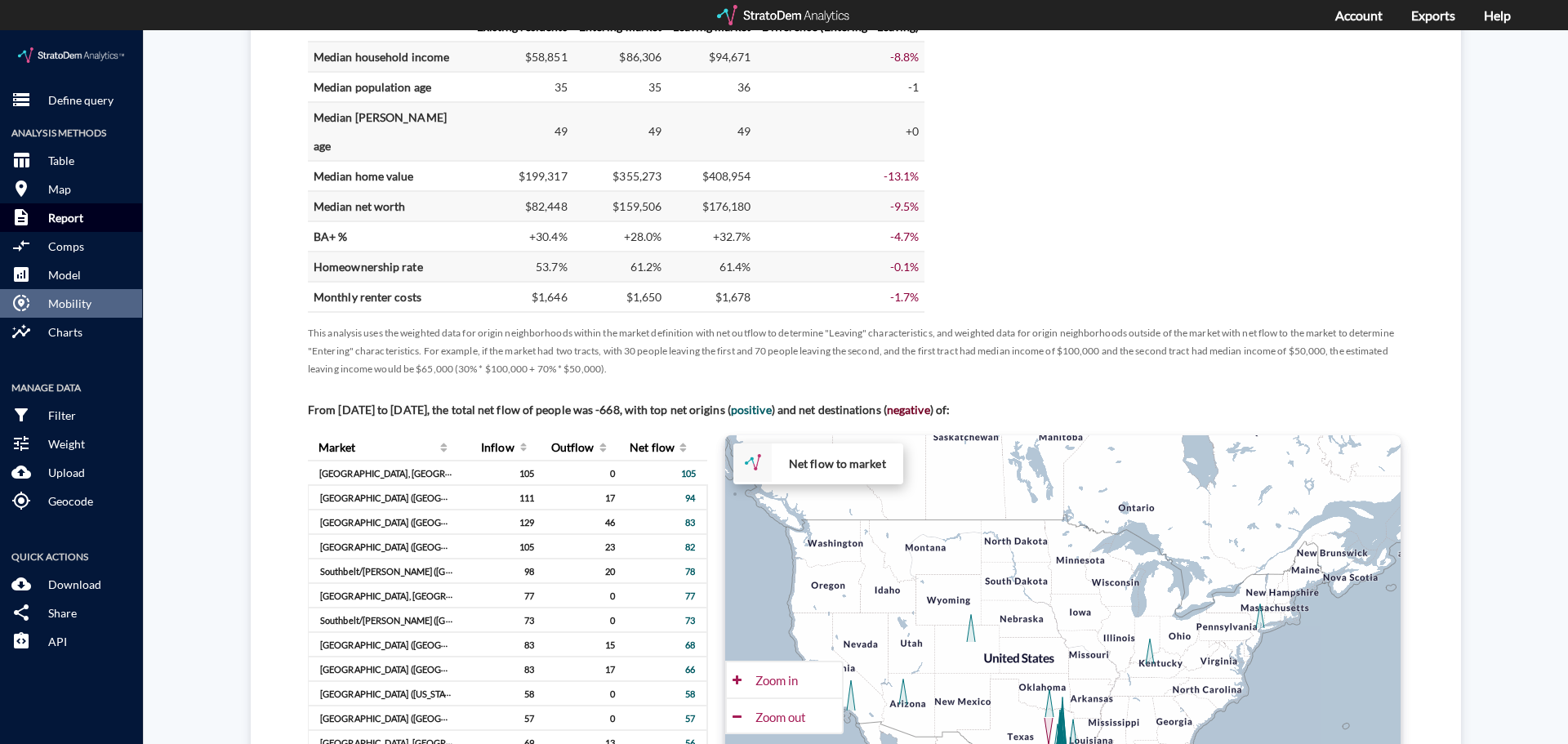
click p "Report"
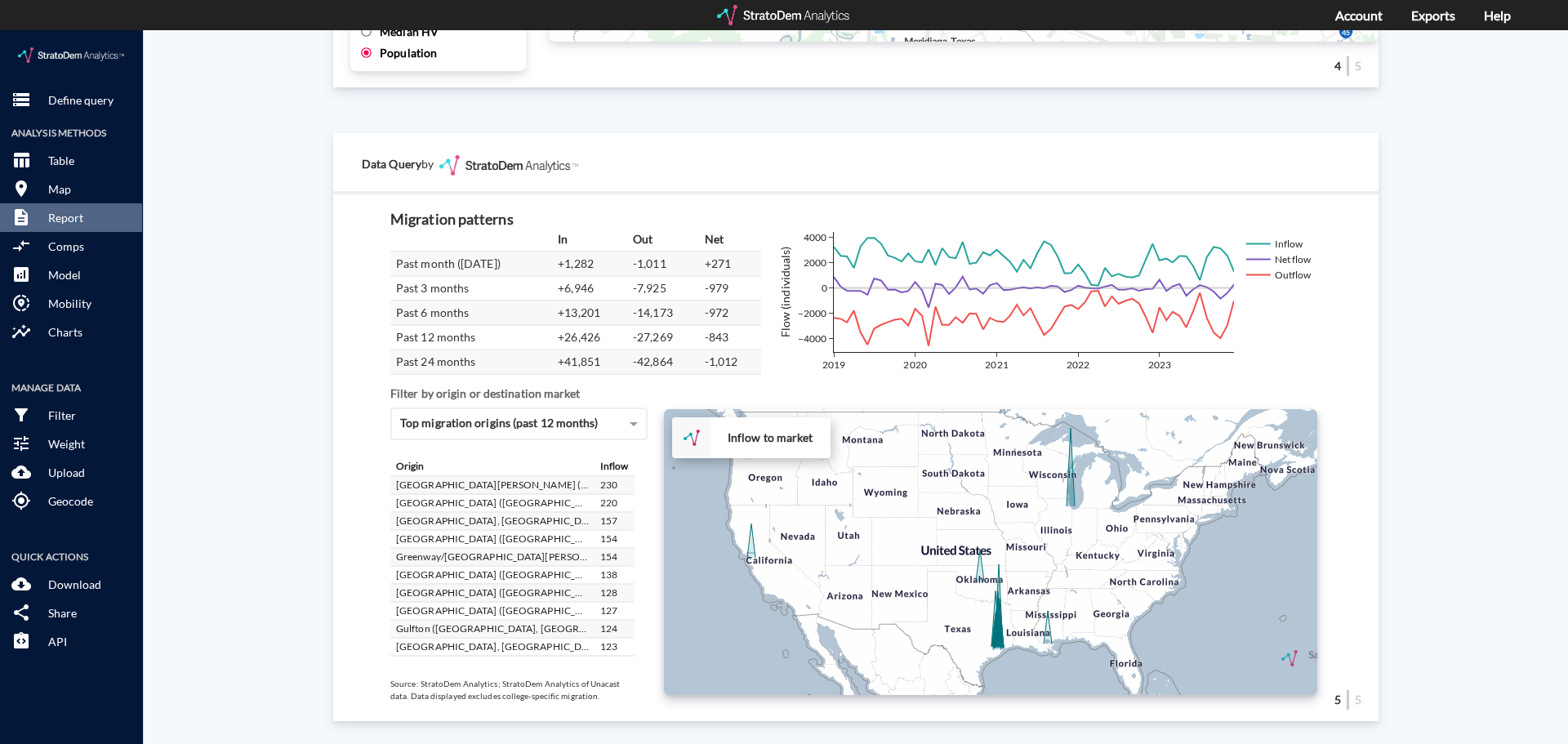
scroll to position [2761, 0]
click div "Migration patterns In Out Net Past month ([DATE]) +1,282 -1,011 +271 Past 3 mon…"
click div "+ − Inflow to market CUSTOMIZE DATA Draw a polygon Draw a rectangle Draw a mark…"
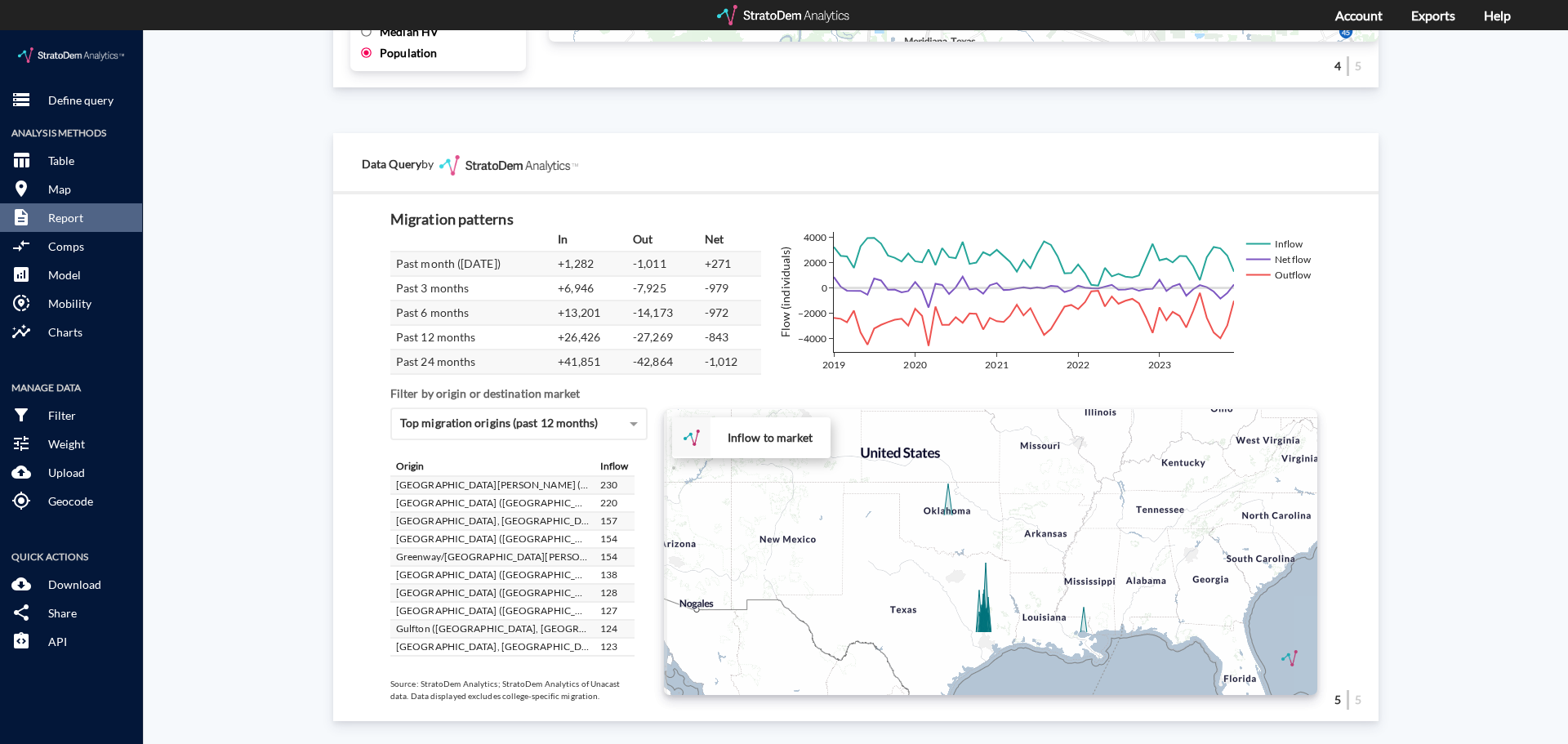
drag, startPoint x: 1048, startPoint y: 554, endPoint x: 1153, endPoint y: 466, distance: 137.0
click div "+ − Inflow to market CUSTOMIZE DATA Draw a polygon Draw a rectangle Draw a mark…"
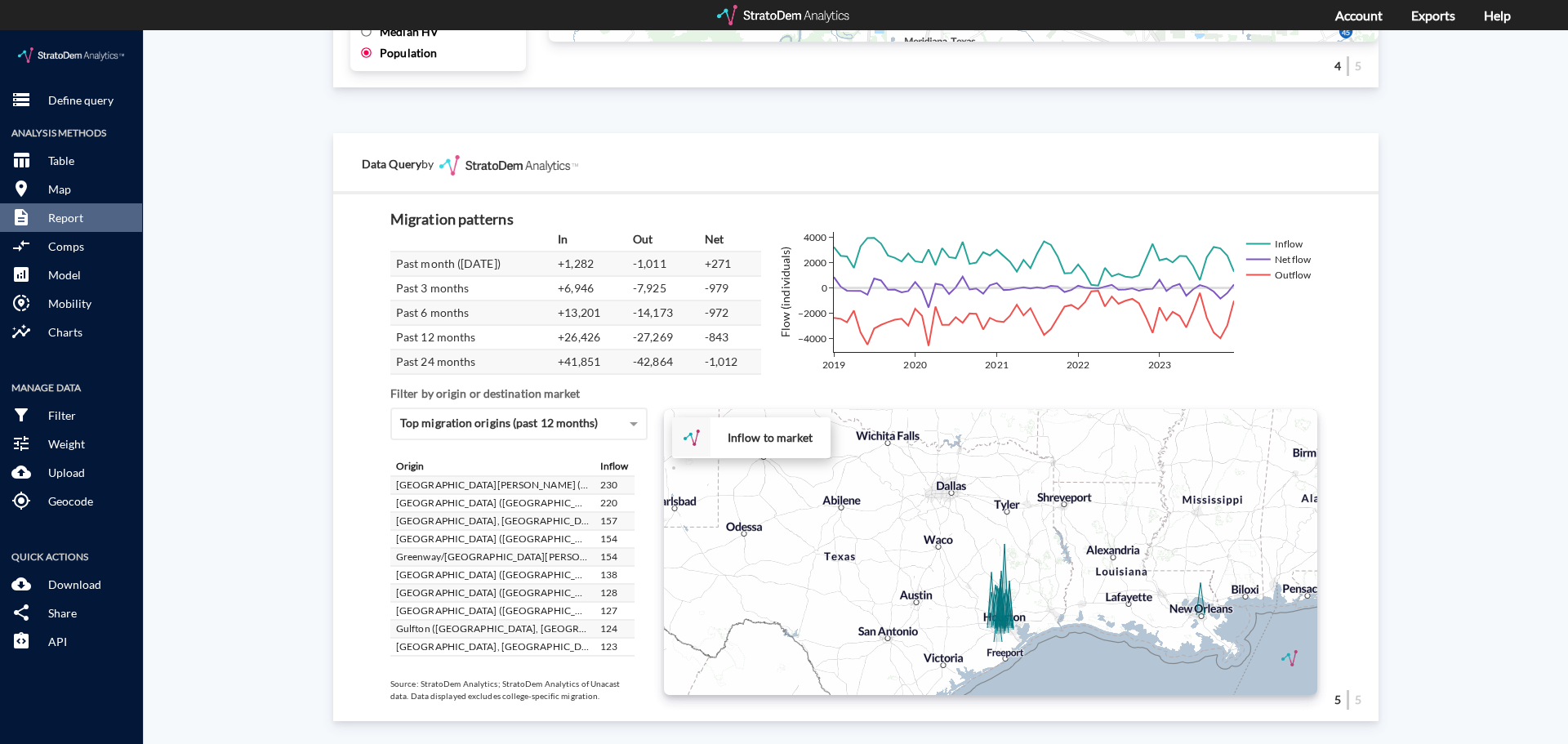
drag, startPoint x: 981, startPoint y: 574, endPoint x: 1020, endPoint y: 492, distance: 90.8
click div "+ − Inflow to market CUSTOMIZE DATA Draw a polygon Draw a rectangle Draw a mark…"
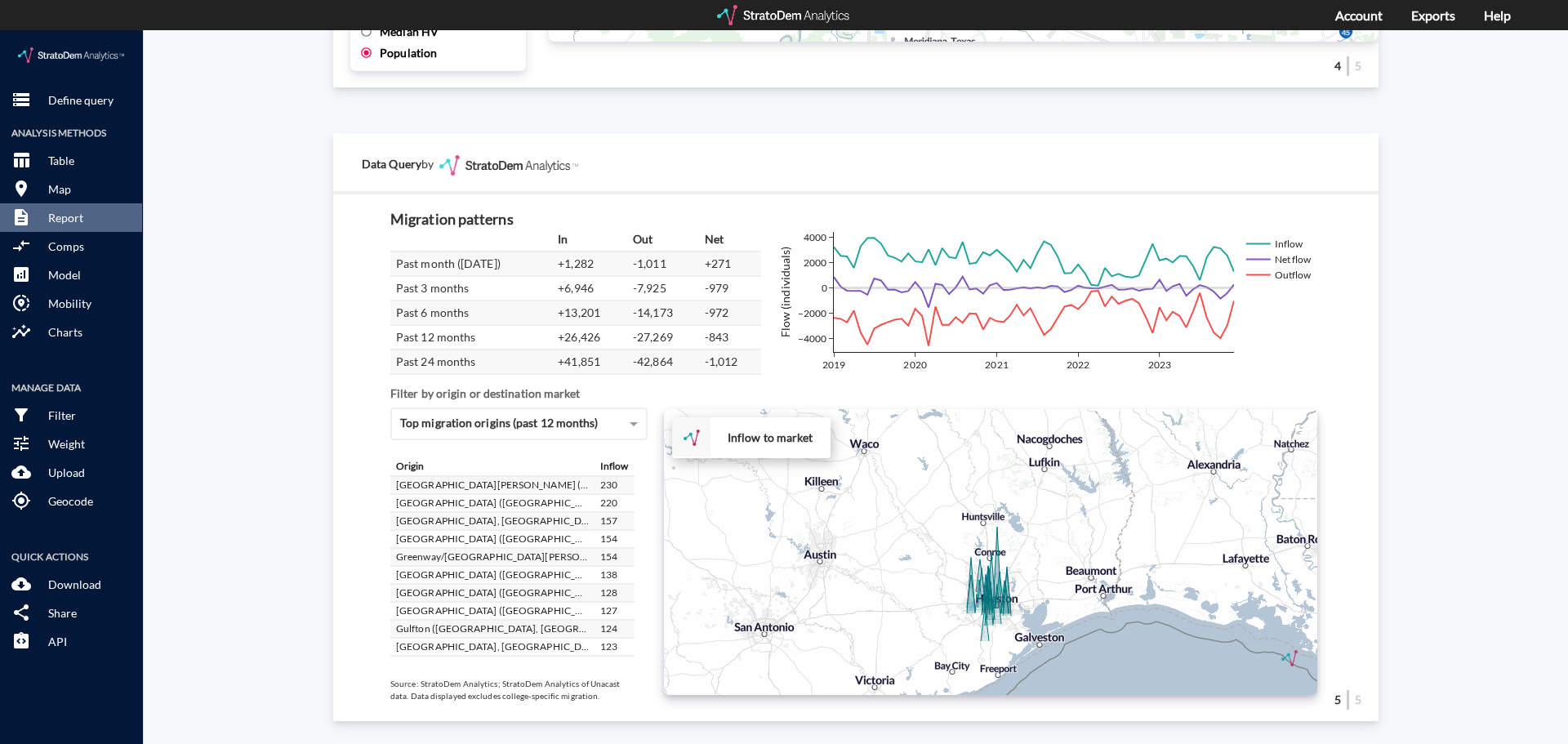
drag, startPoint x: 1015, startPoint y: 560, endPoint x: 1058, endPoint y: 484, distance: 87.3
click div "+ − Inflow to market CUSTOMIZE DATA Draw a polygon Draw a rectangle Draw a mark…"
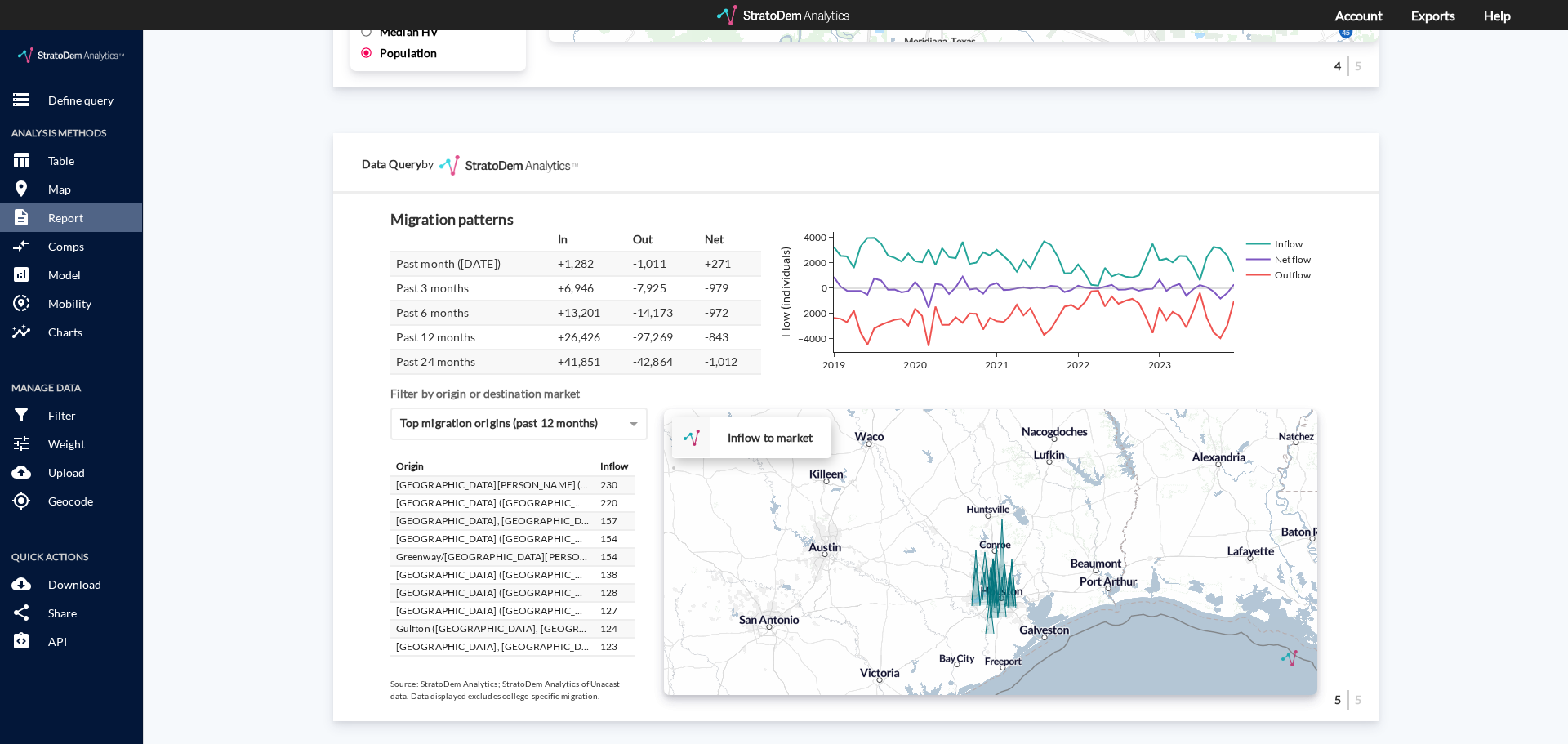
click div "+ − Inflow to market CUSTOMIZE DATA Draw a polygon Draw a rectangle Draw a mark…"
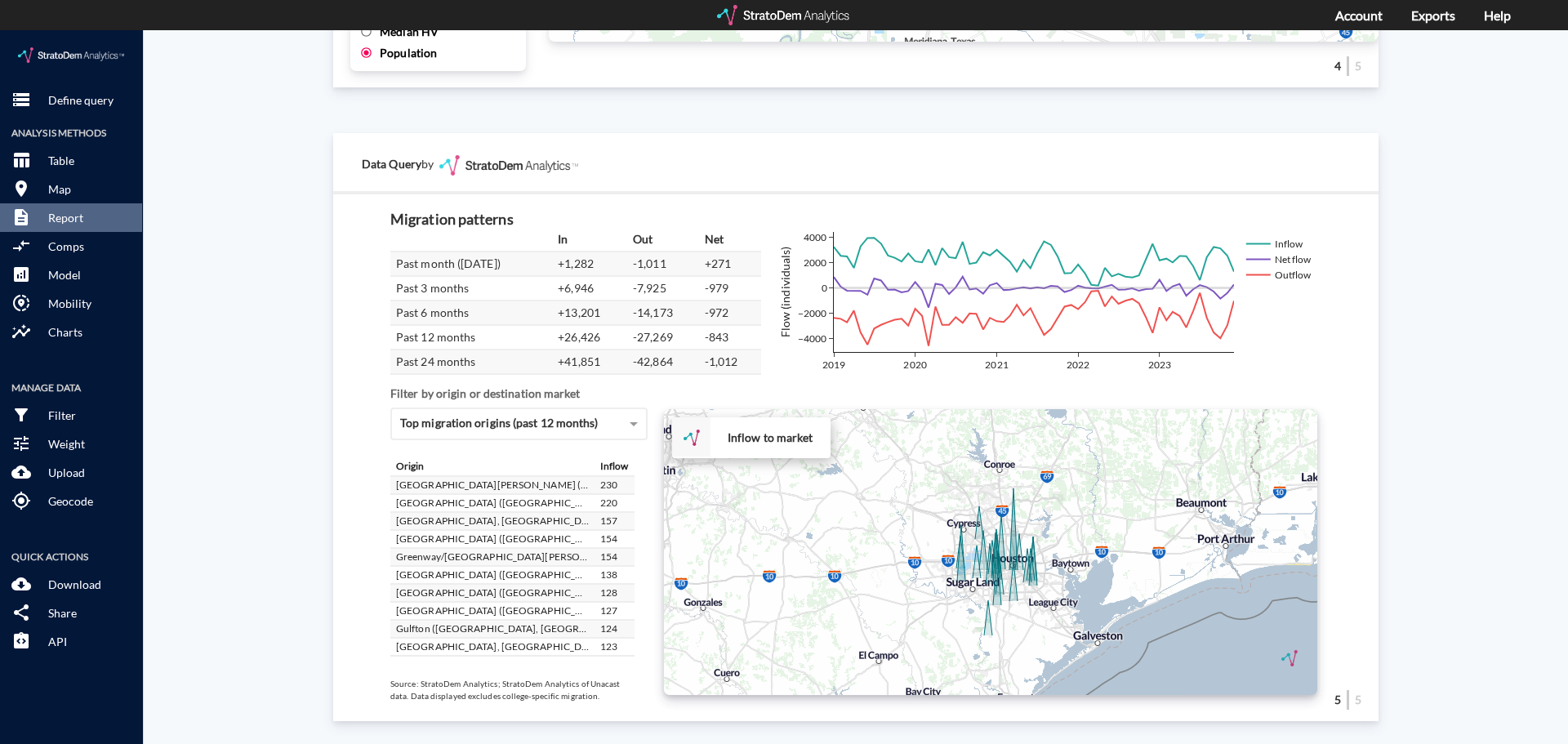
drag, startPoint x: 999, startPoint y: 545, endPoint x: 1059, endPoint y: 475, distance: 92.2
click div "+ − Inflow to market CUSTOMIZE DATA Draw a polygon Draw a rectangle Draw a mark…"
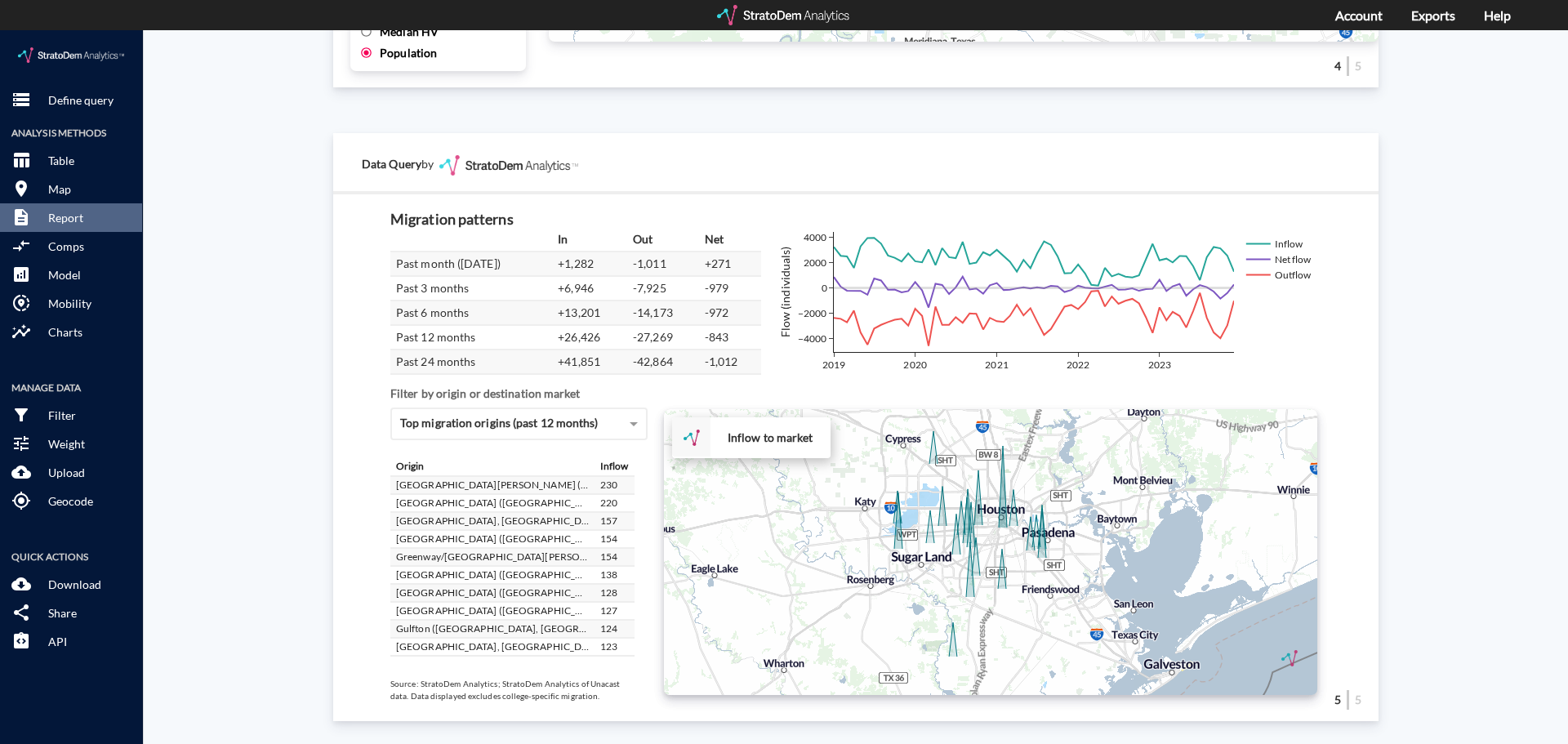
drag, startPoint x: 1018, startPoint y: 530, endPoint x: 1048, endPoint y: 456, distance: 79.8
click div "+ − Inflow to market CUSTOMIZE DATA Draw a polygon Draw a rectangle Draw a mark…"
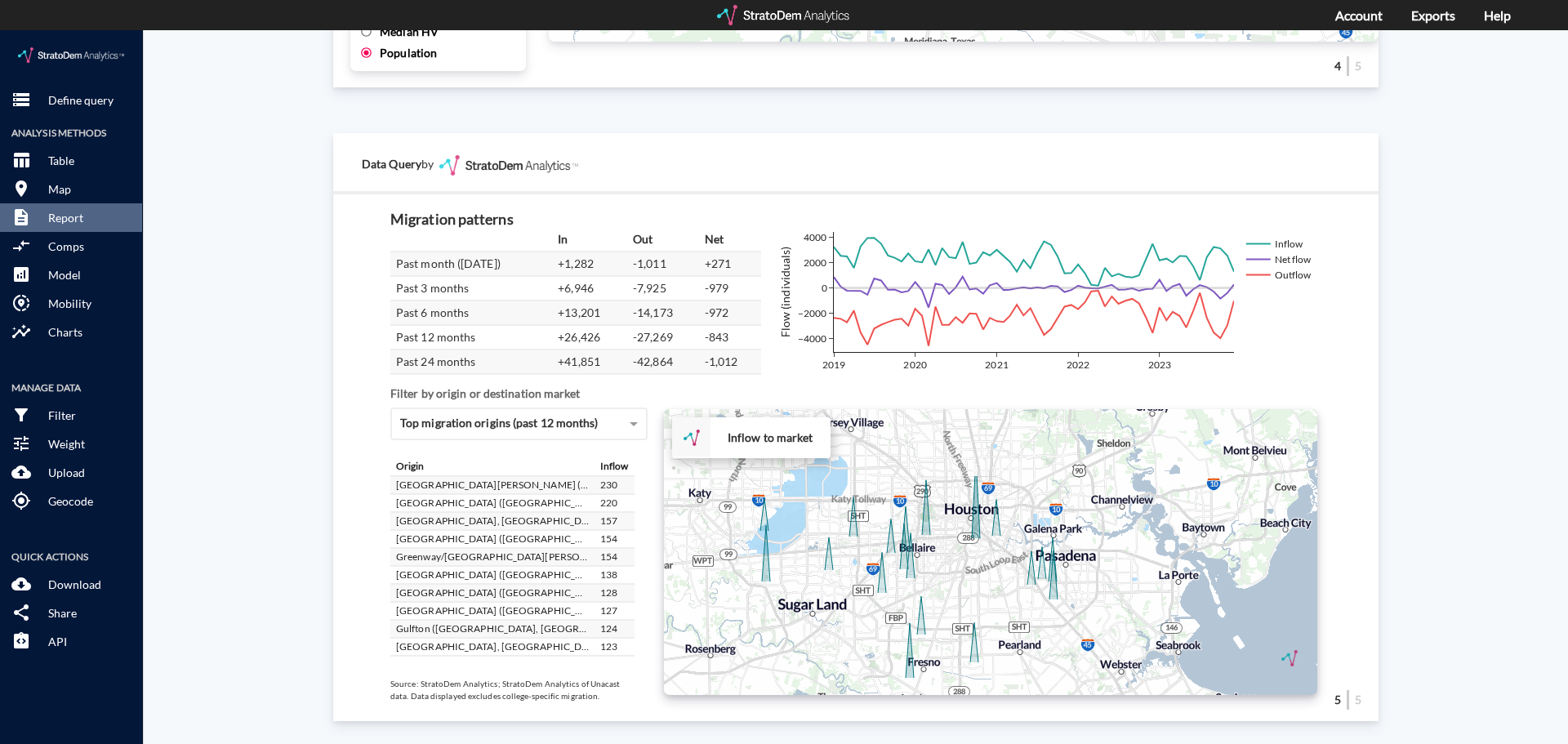
drag, startPoint x: 1039, startPoint y: 545, endPoint x: 1049, endPoint y: 645, distance: 100.5
click div "+ − Inflow to market CUSTOMIZE DATA Draw a polygon Draw a rectangle Draw a mark…"
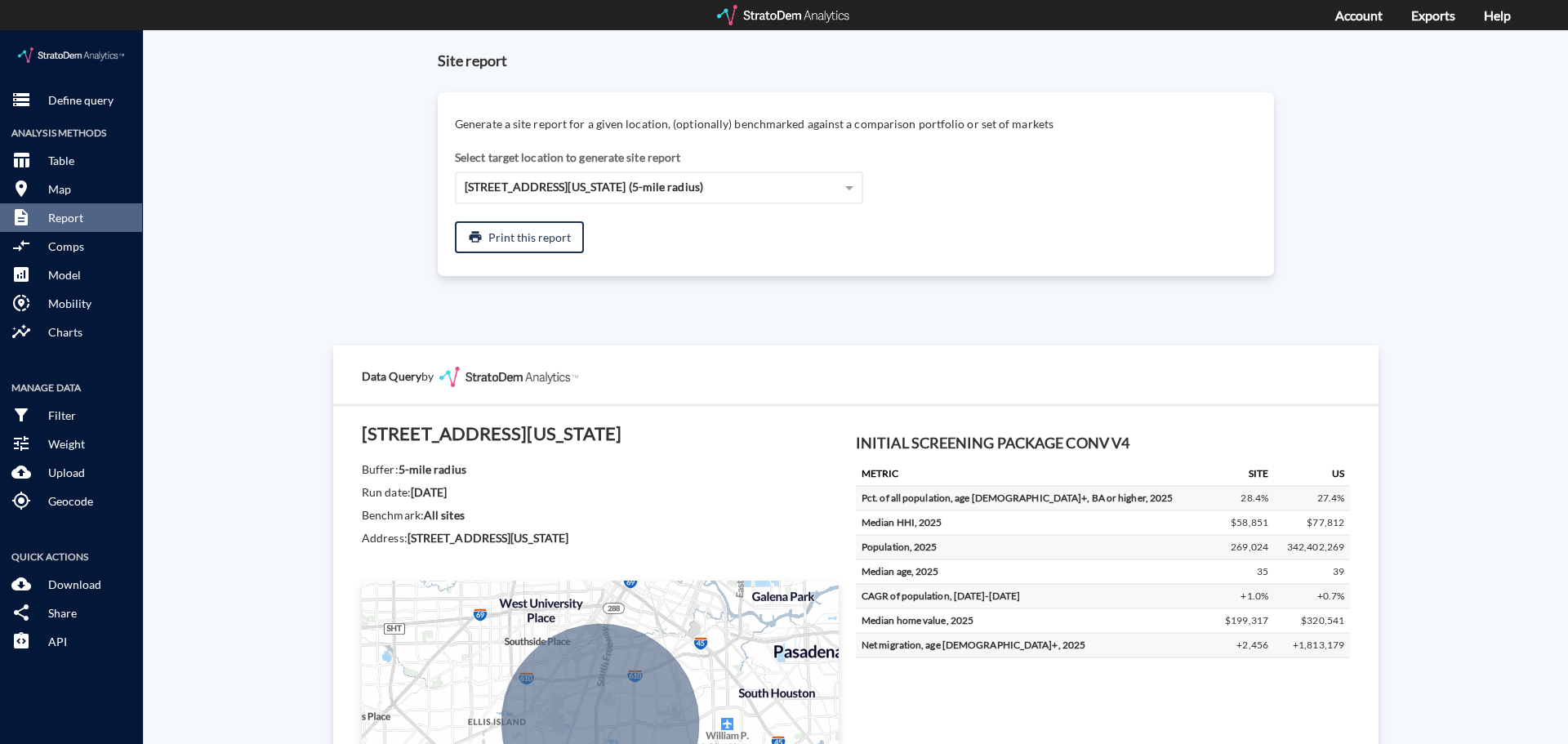
scroll to position [208, 0]
click span
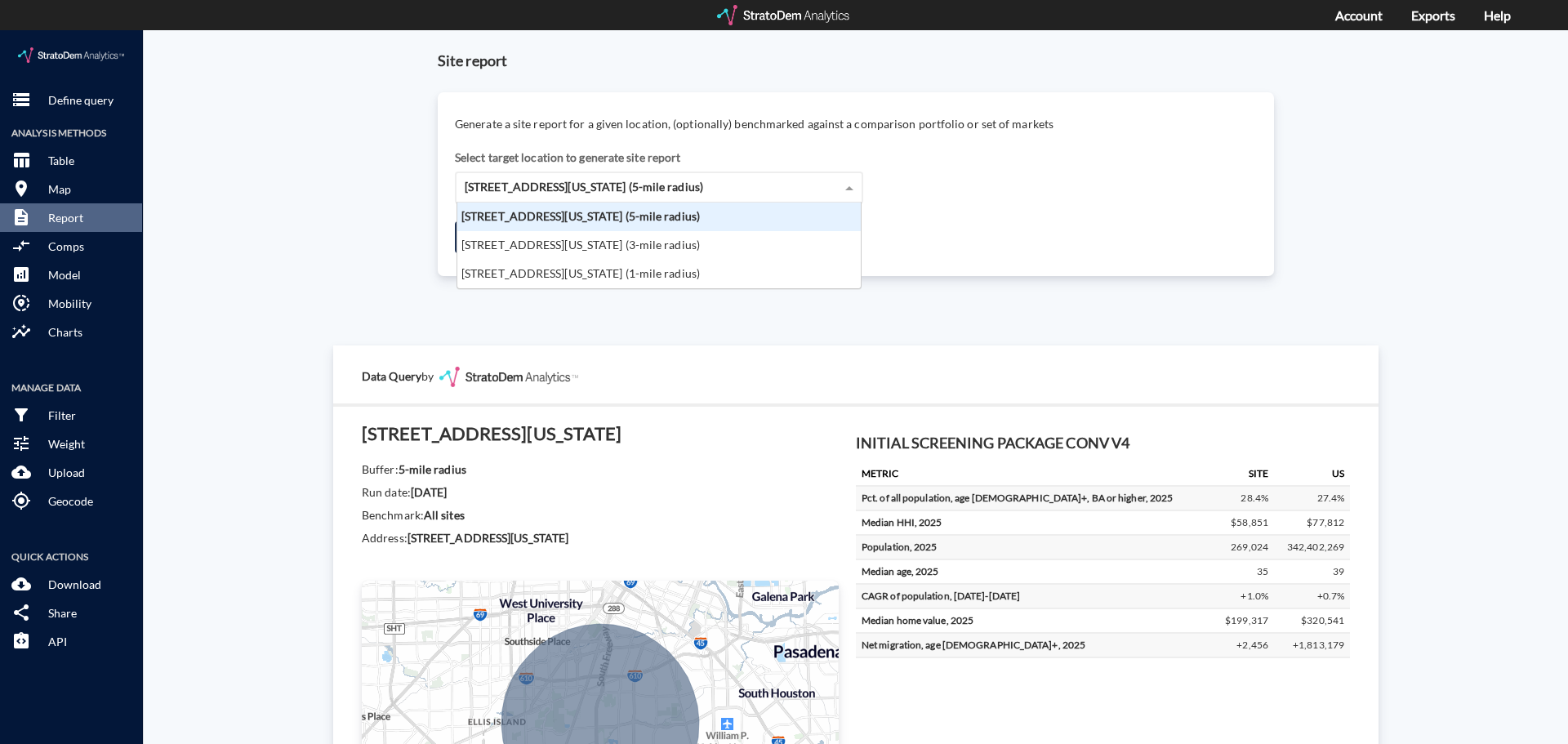
scroll to position [74, 394]
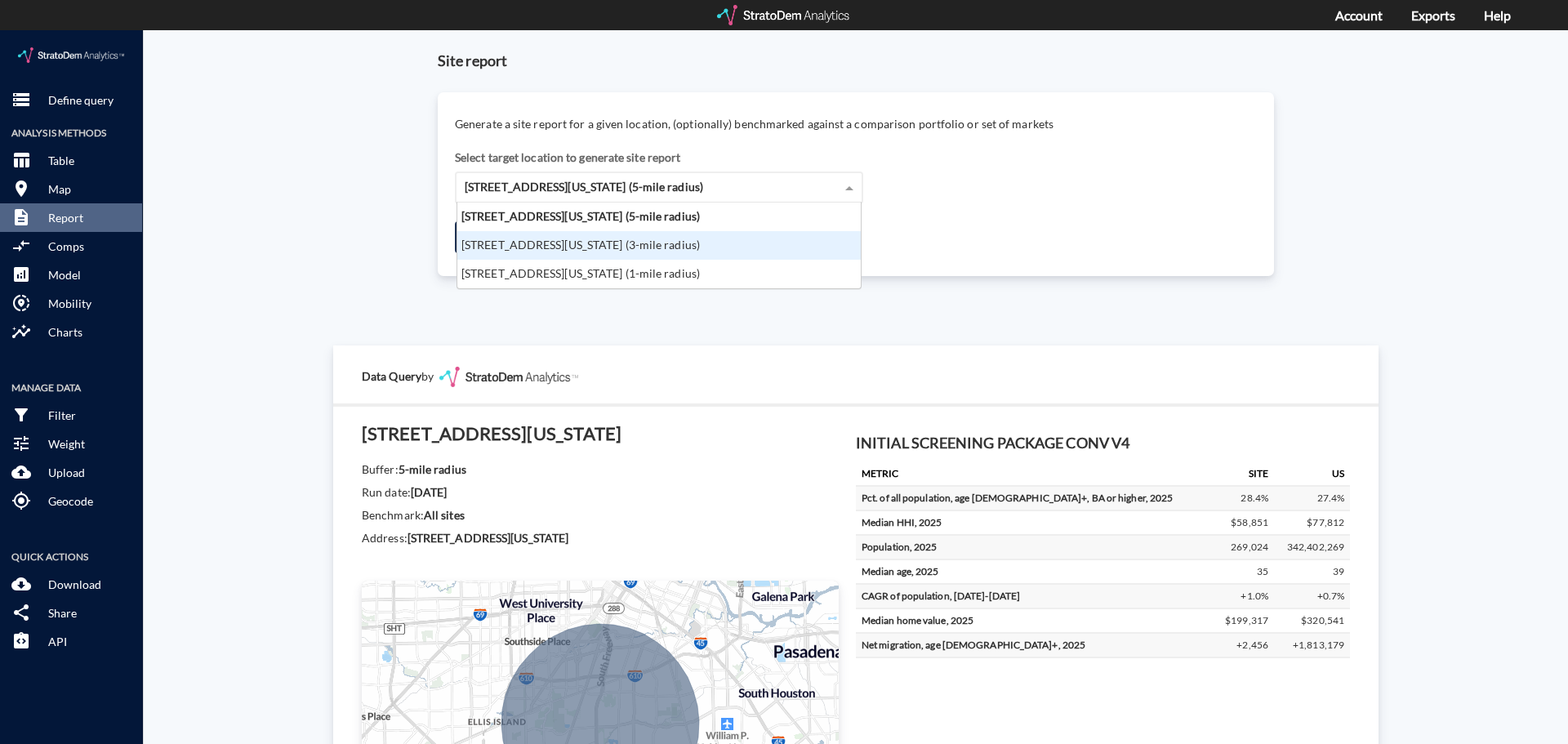
click div "[STREET_ADDRESS][US_STATE] (3-mile radius)"
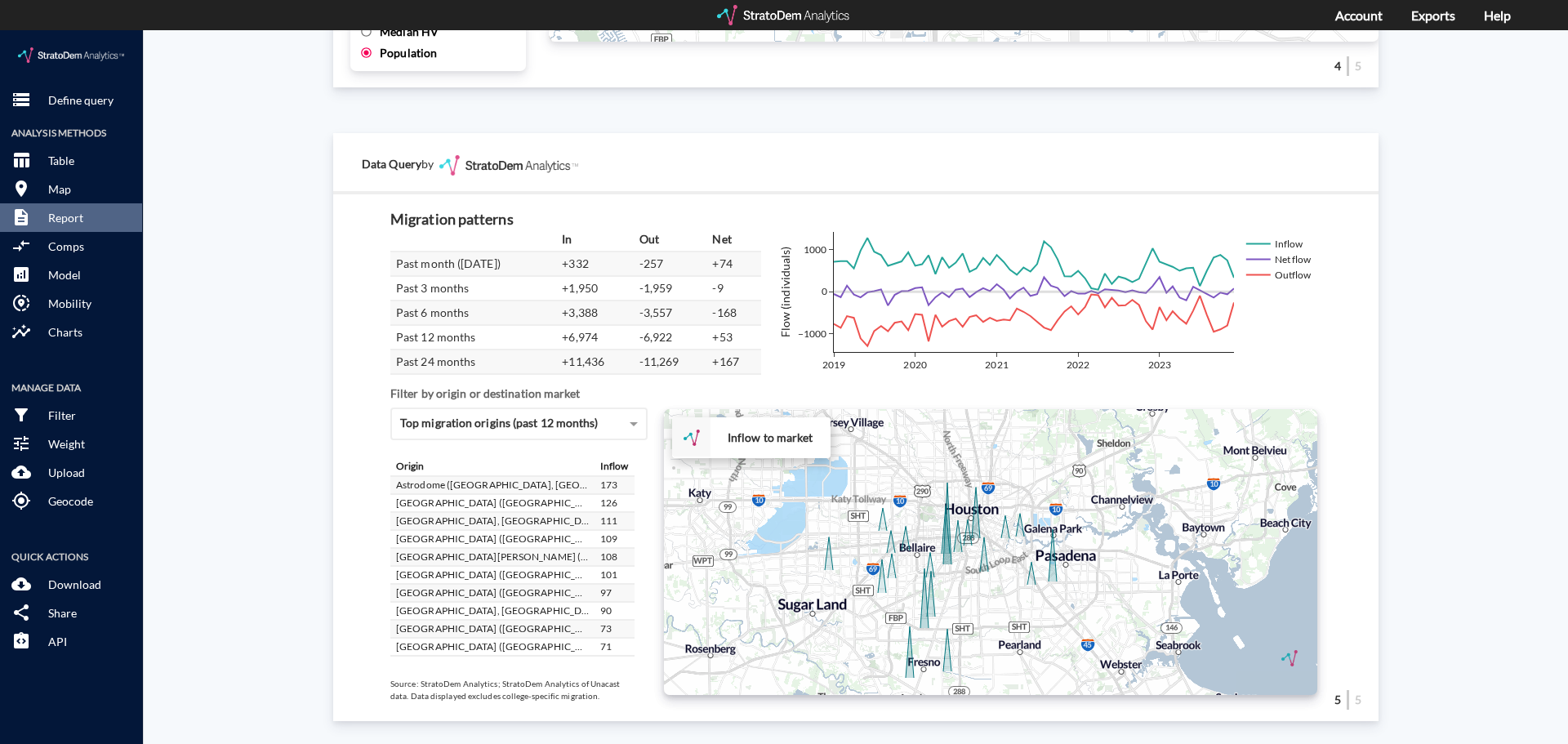
scroll to position [508, 0]
click div "Migration patterns In Out Net Past month ([DATE]) +332 -257 +74 Past 3 months +…"
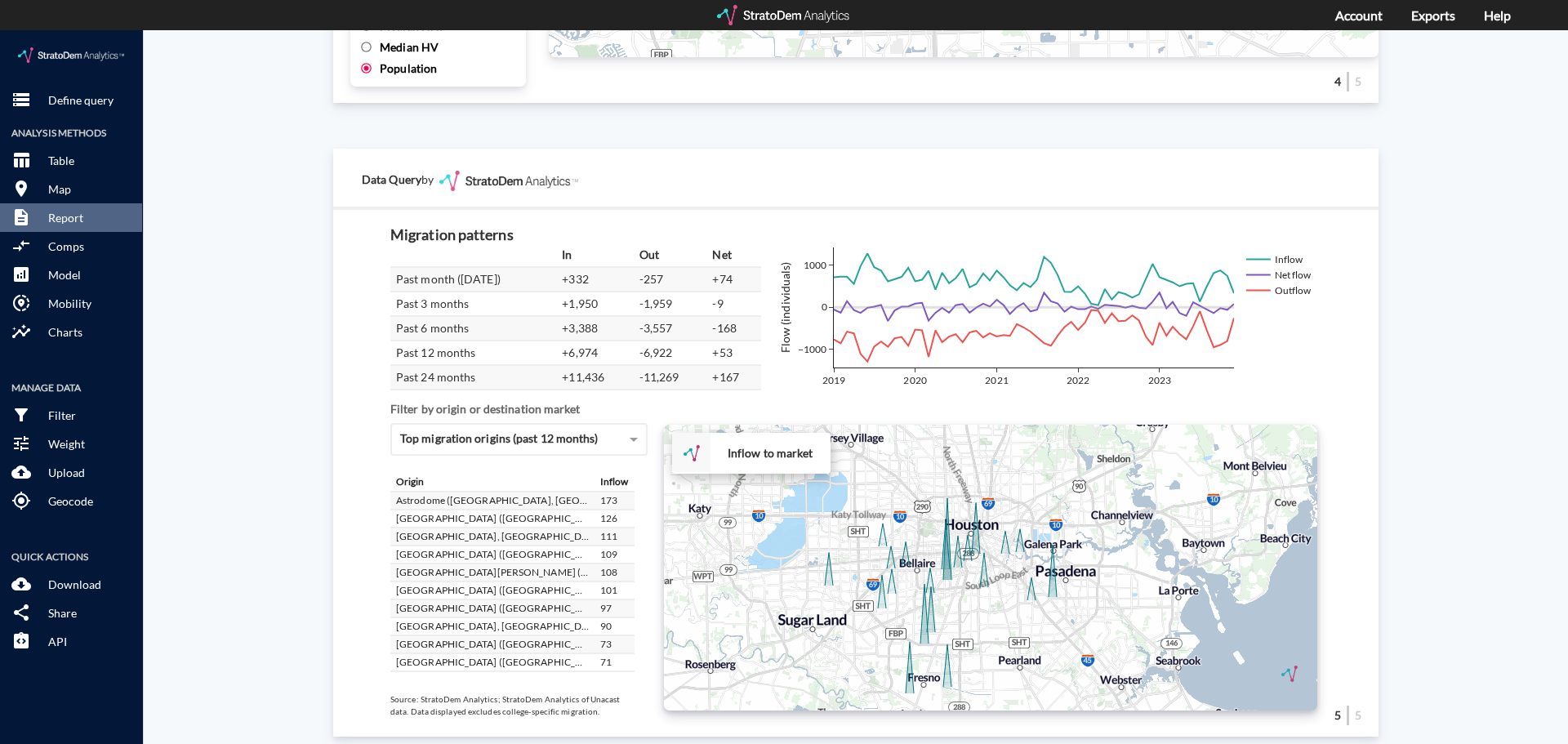
scroll to position [2761, 0]
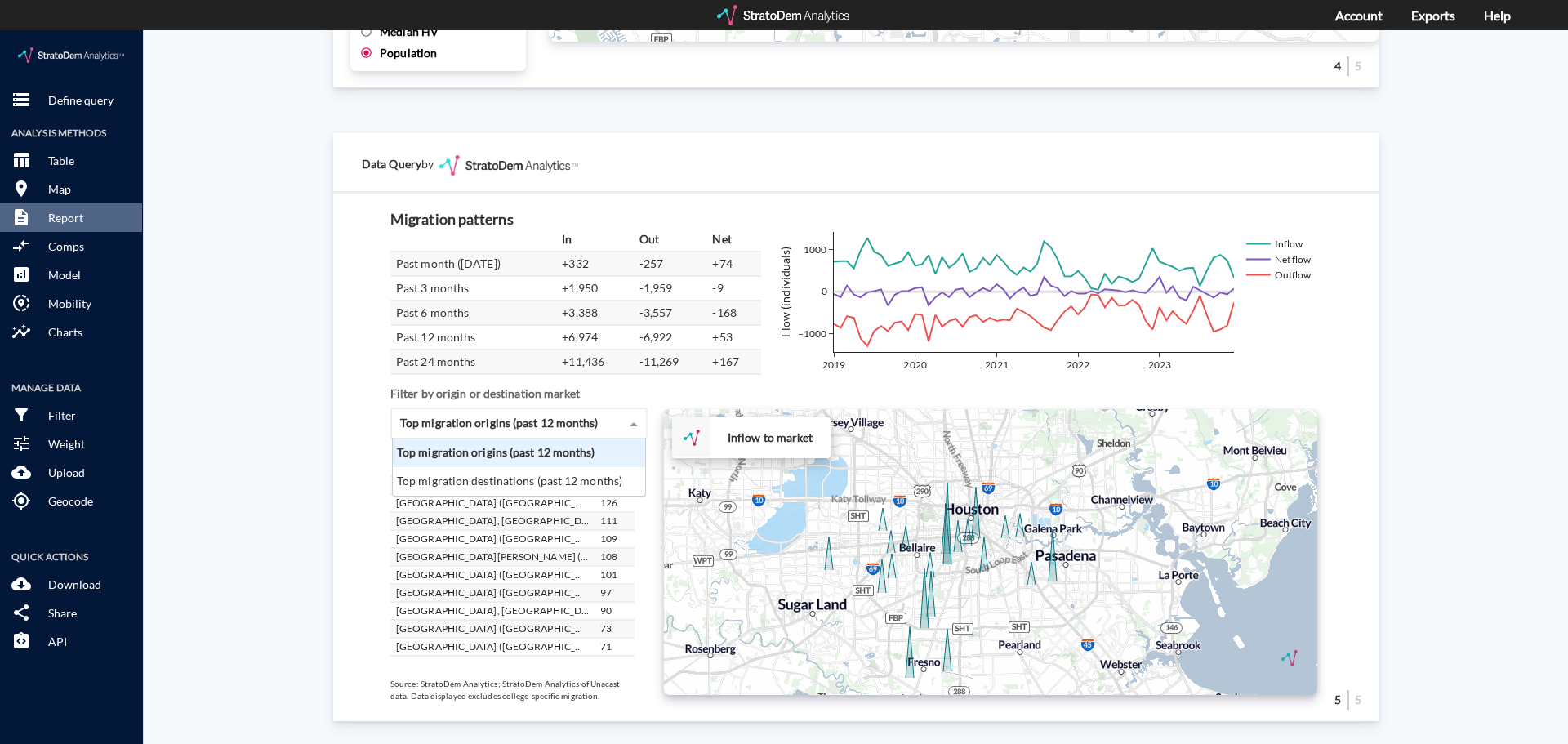
click span
click div "Top migration destinations (past 12 months)"
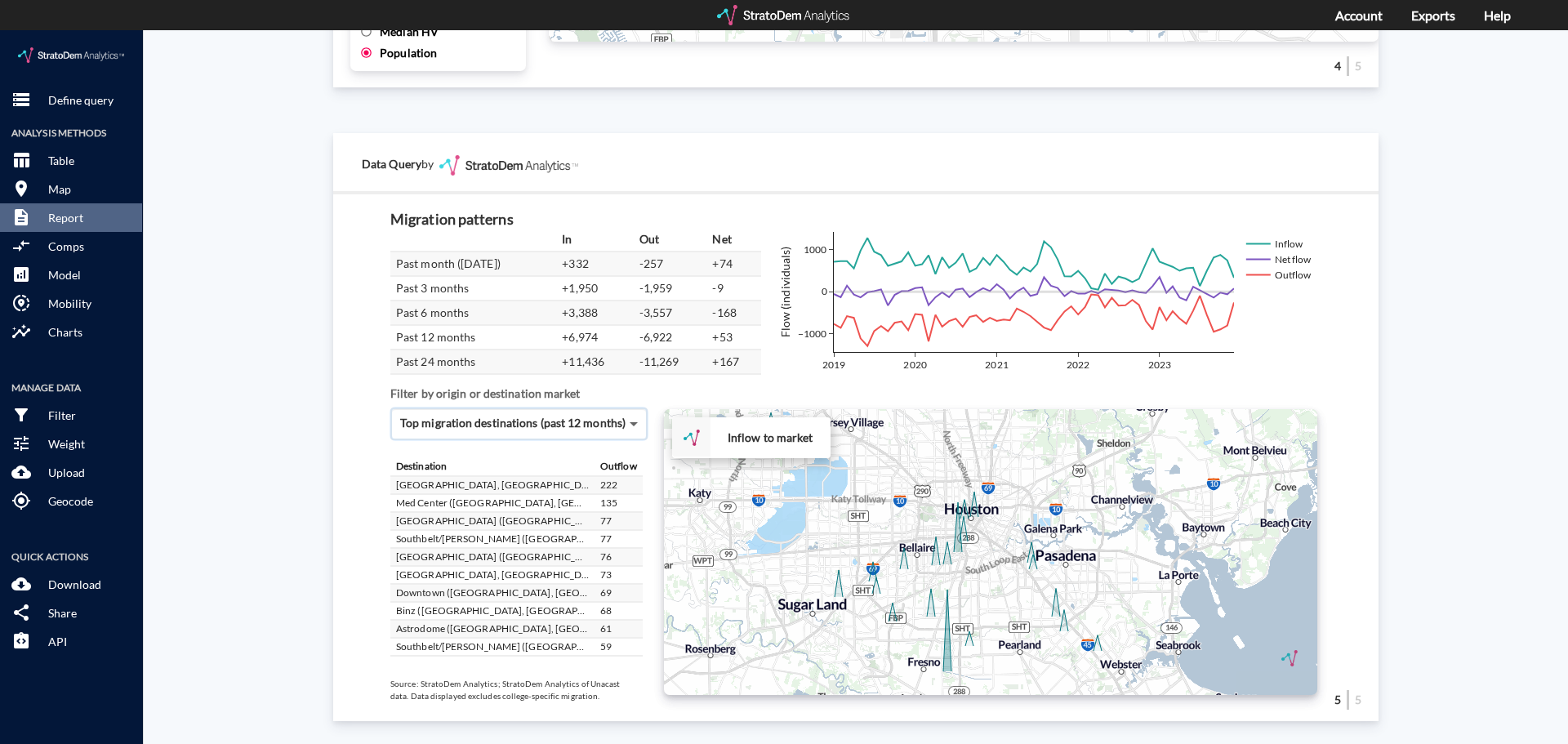
click span
click div "Top migration origins (past 12 months)"
